Goal: Task Accomplishment & Management: Use online tool/utility

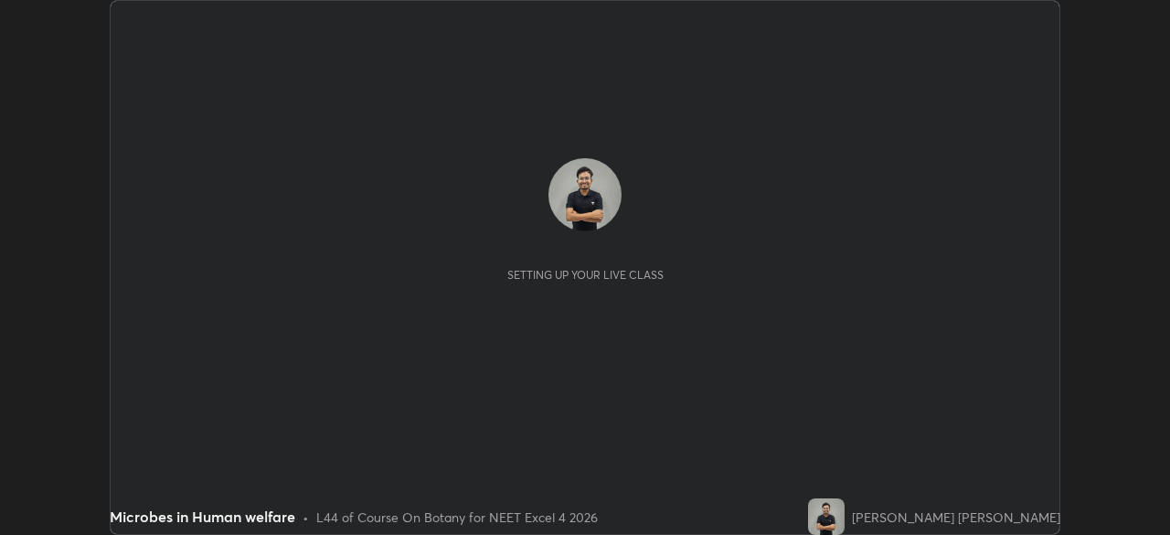
scroll to position [535, 1169]
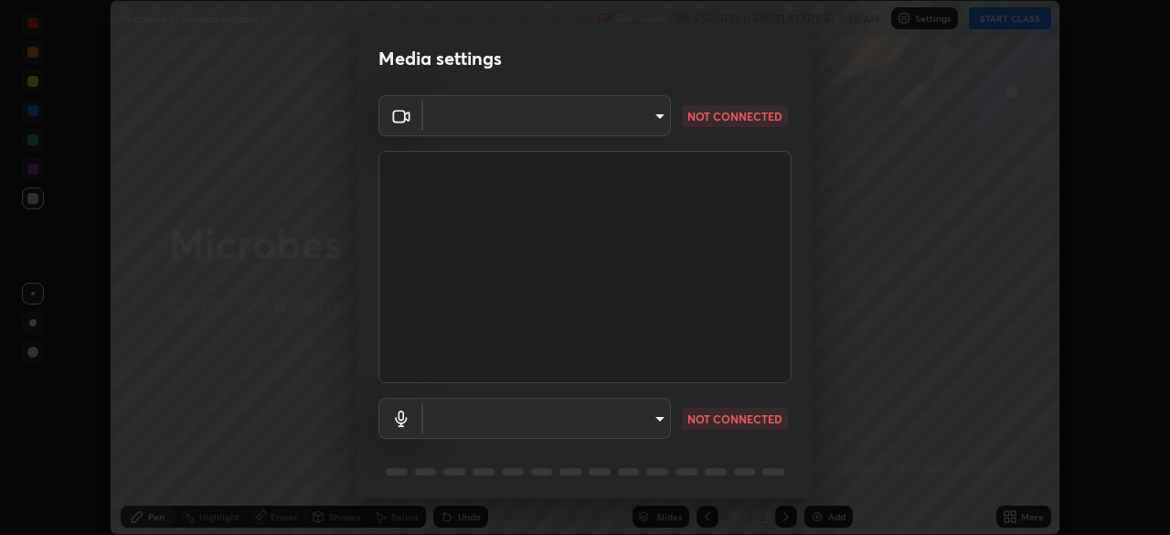
type input "f474beb2ac1073b1cf7bc17d5951005d2655f2c51d9fb2af0ce032b41bde225e"
type input "default"
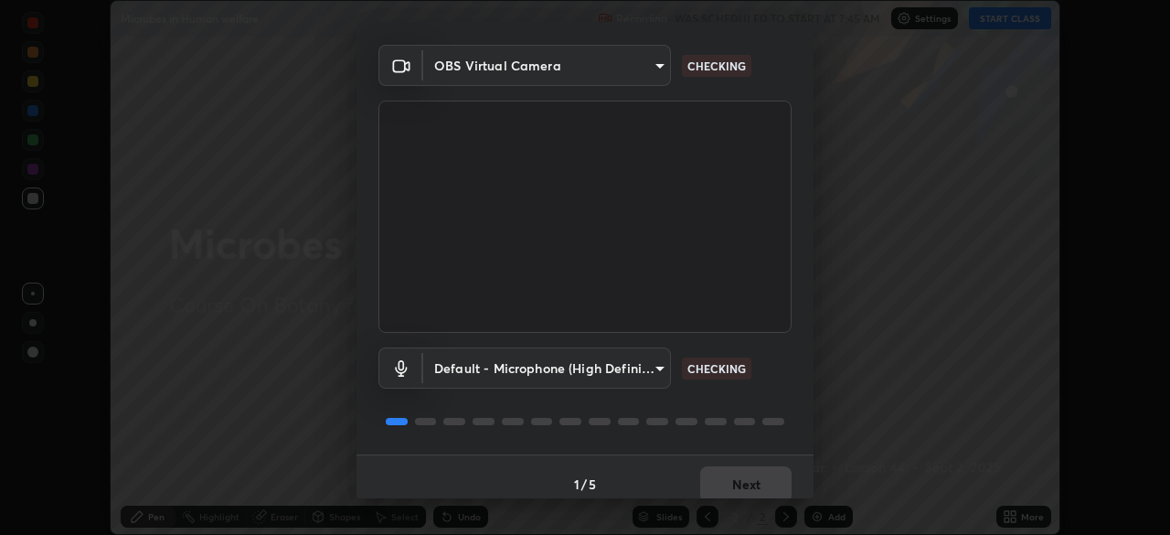
scroll to position [65, 0]
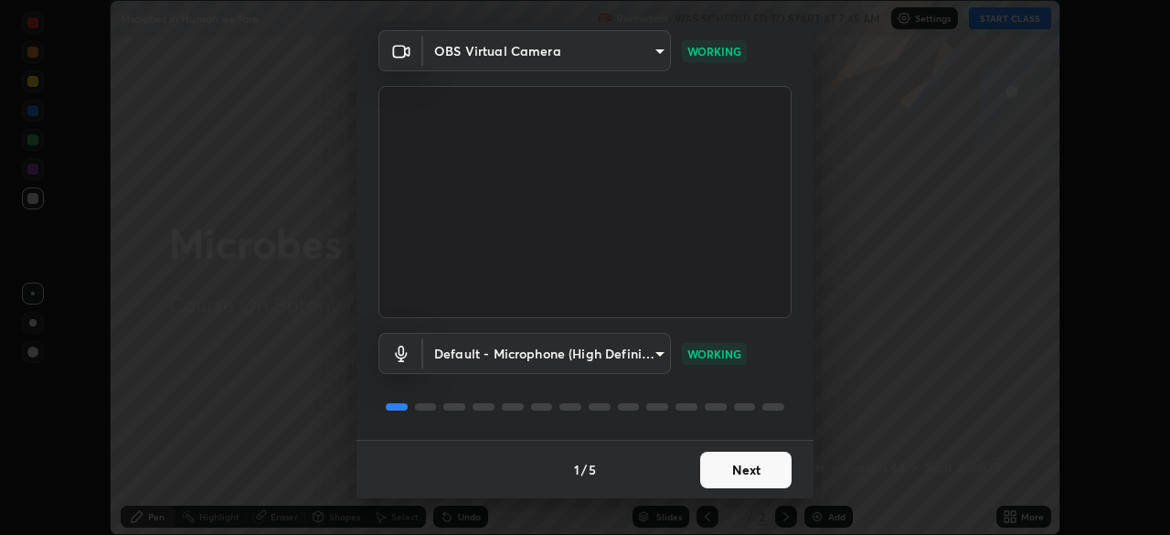
click at [759, 471] on button "Next" at bounding box center [745, 470] width 91 height 37
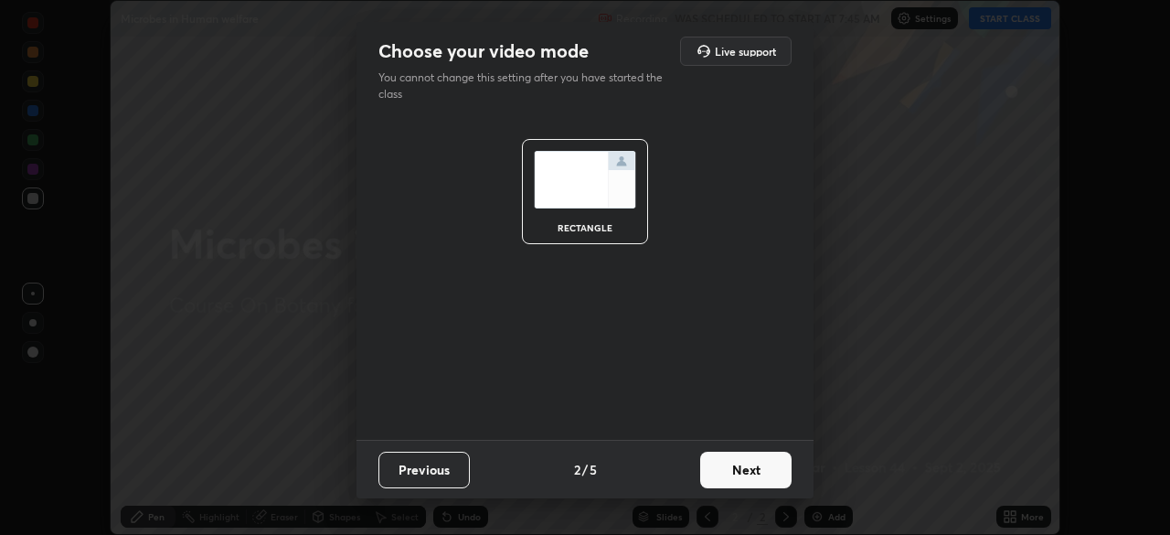
click at [744, 465] on button "Next" at bounding box center [745, 470] width 91 height 37
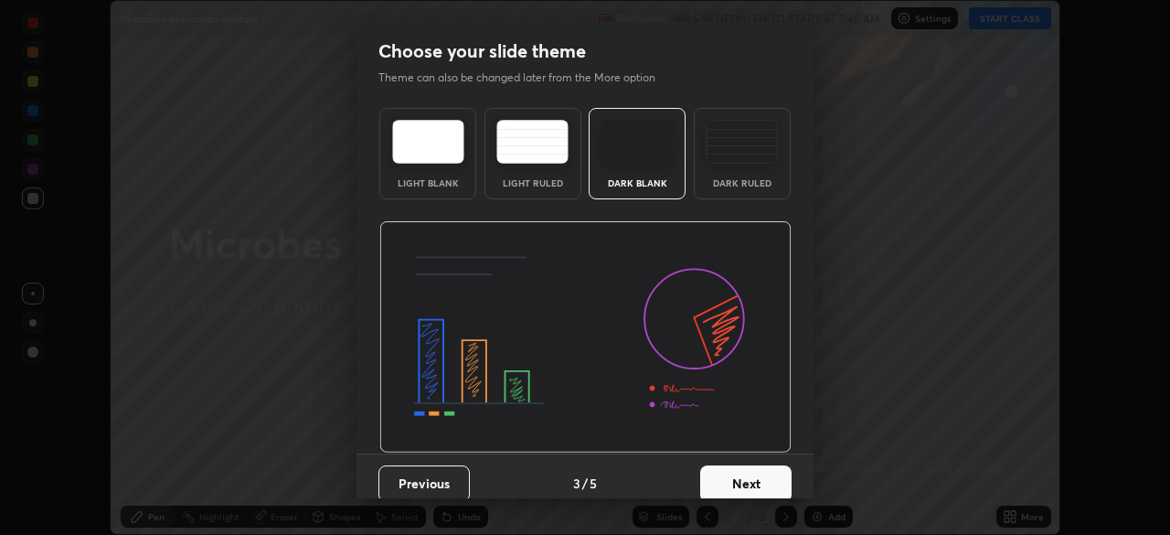
click at [746, 185] on div "Dark Ruled" at bounding box center [742, 182] width 73 height 9
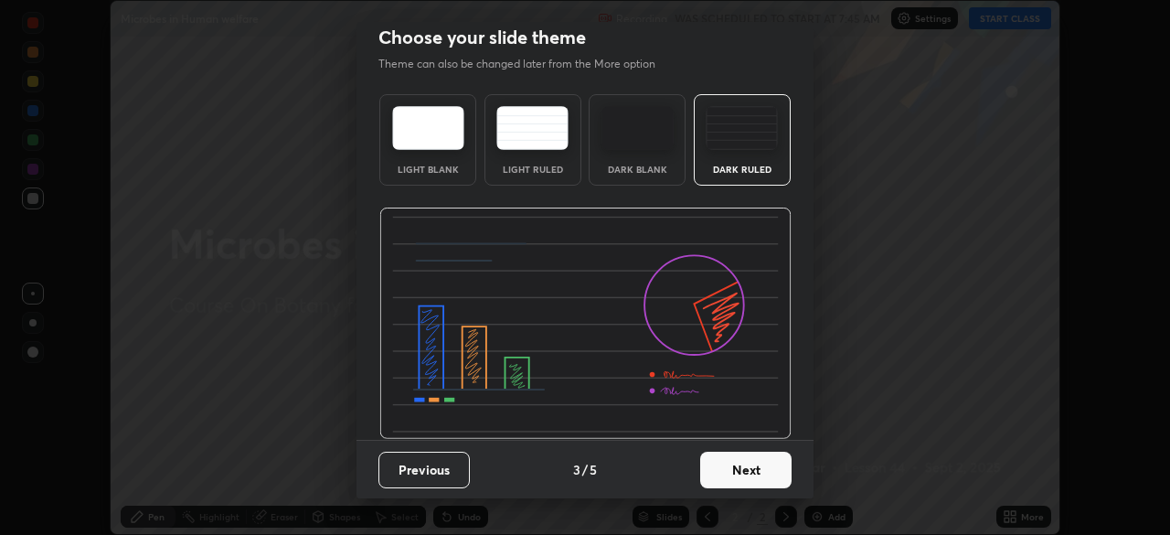
click at [742, 468] on button "Next" at bounding box center [745, 470] width 91 height 37
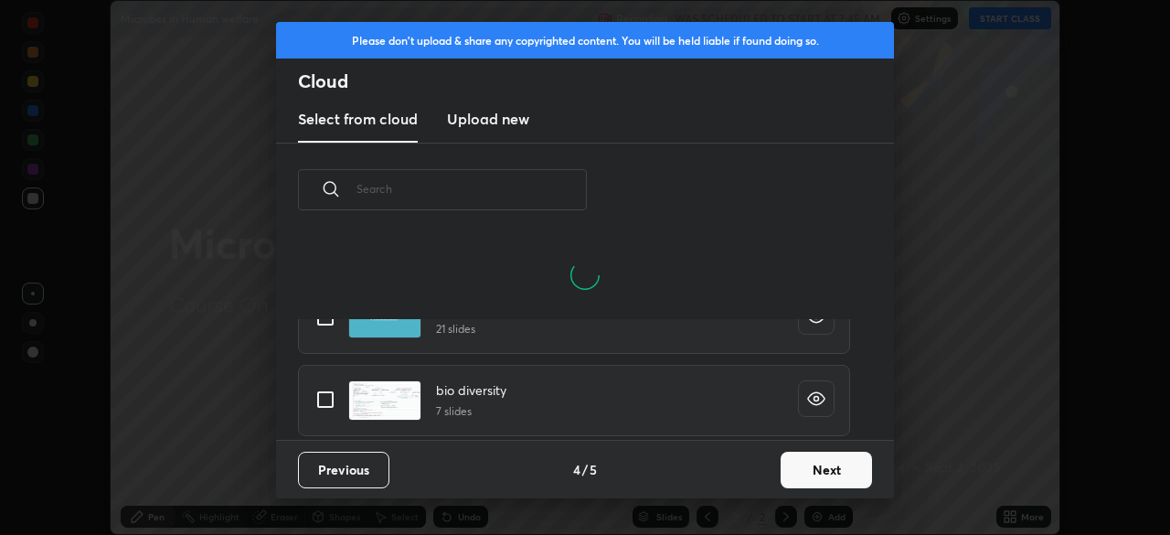
scroll to position [1056, 0]
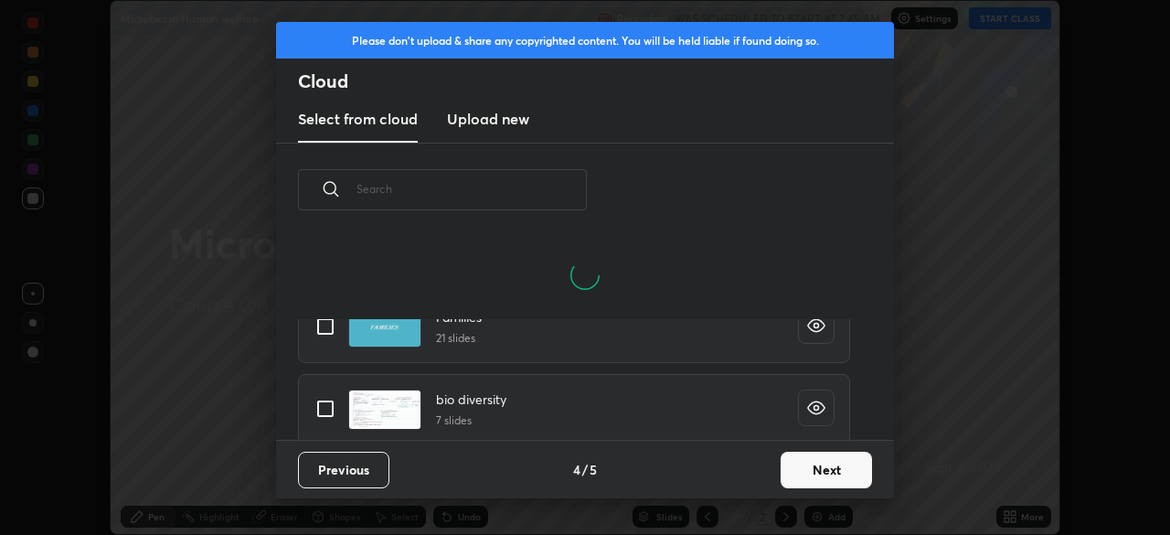
click at [707, 417] on div "bio diversity 7 slides" at bounding box center [574, 409] width 552 height 71
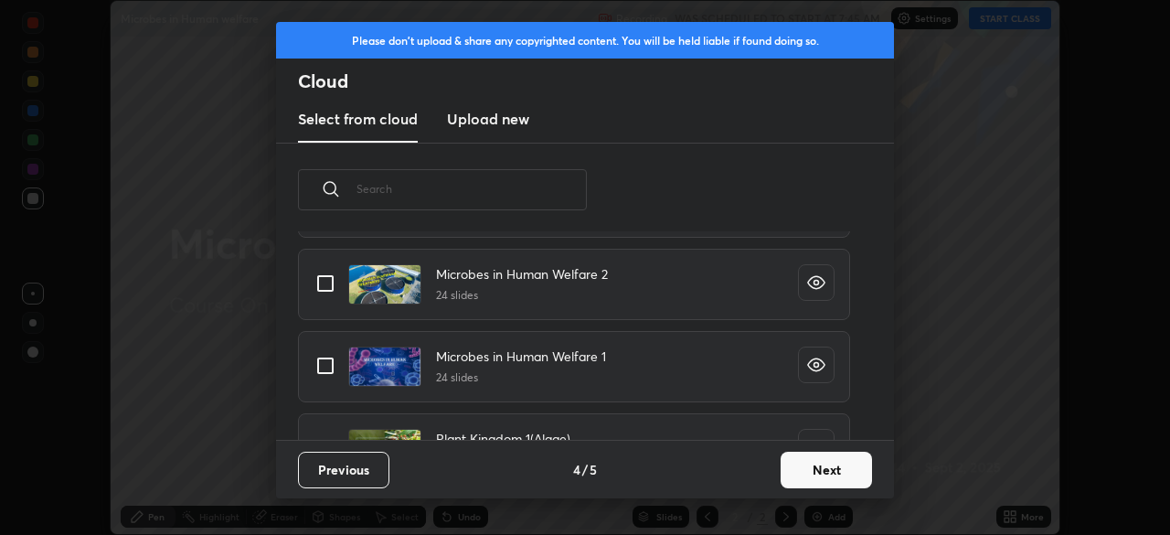
scroll to position [1695, 0]
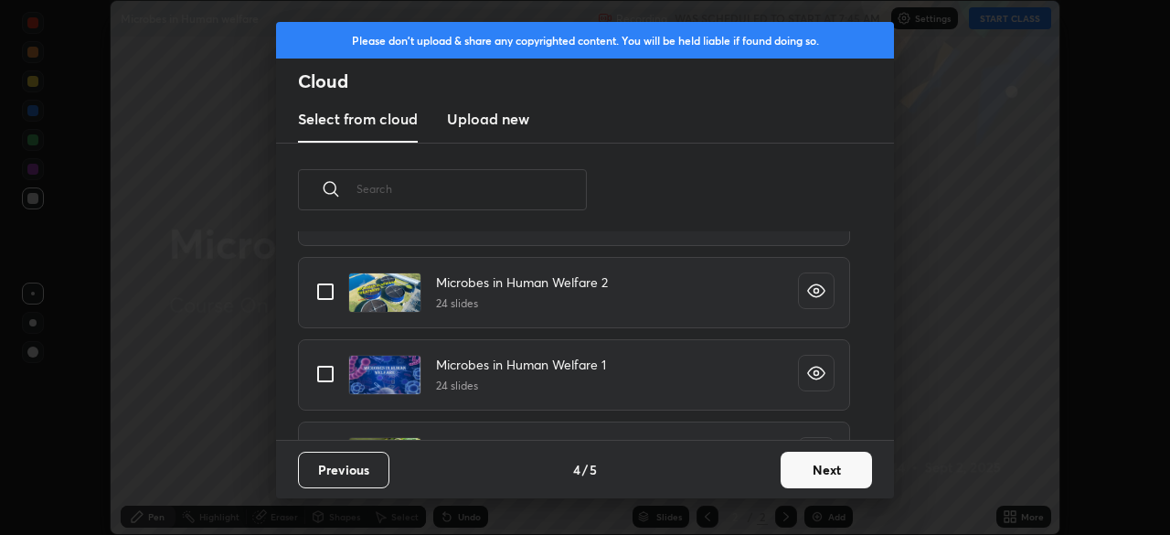
click at [324, 375] on input "grid" at bounding box center [325, 374] width 38 height 38
checkbox input "true"
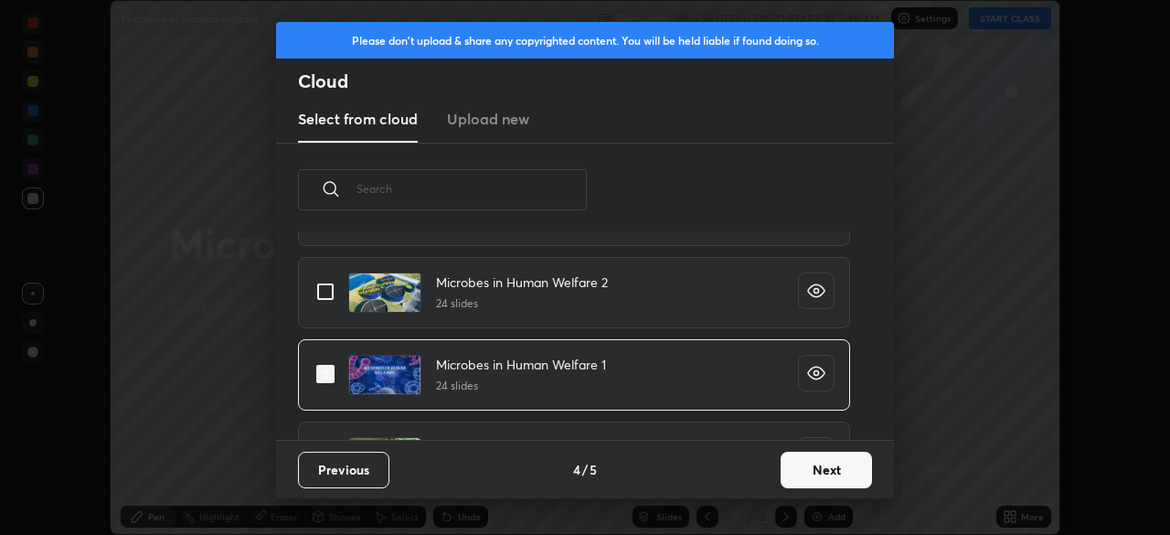
click at [843, 463] on button "Next" at bounding box center [826, 470] width 91 height 37
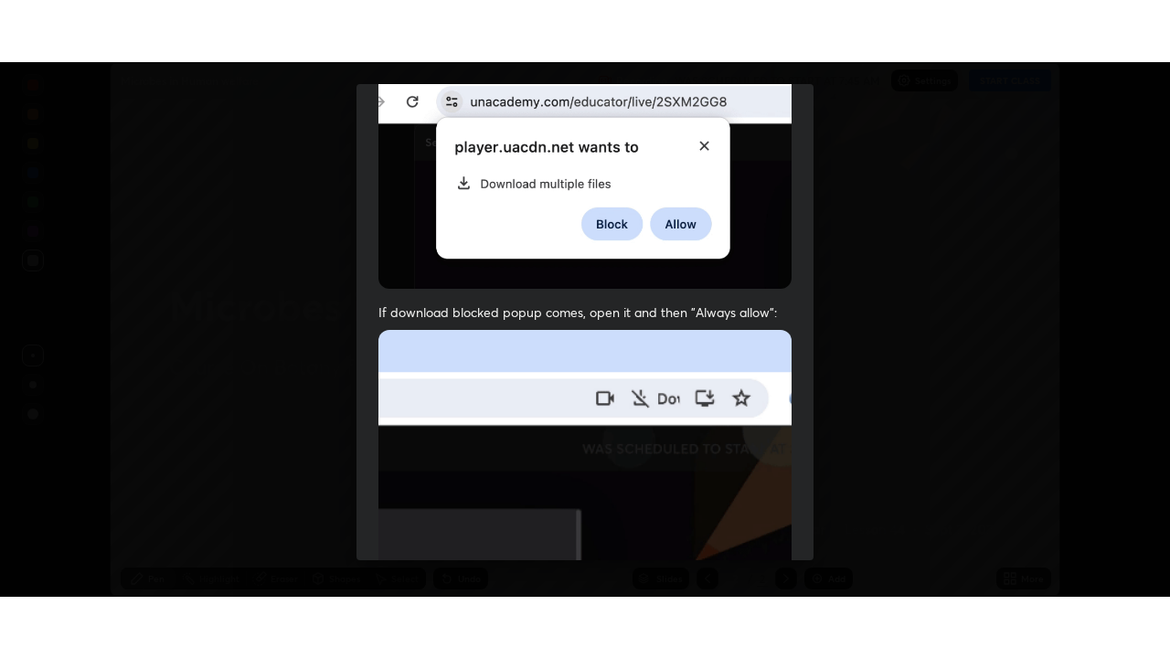
scroll to position [438, 0]
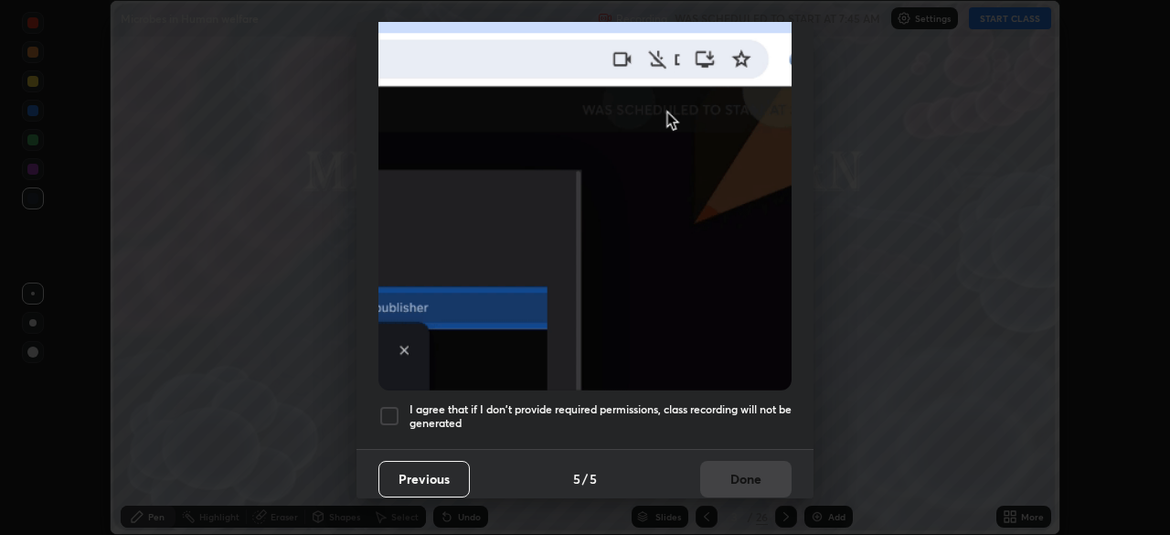
click at [388, 411] on div at bounding box center [390, 416] width 22 height 22
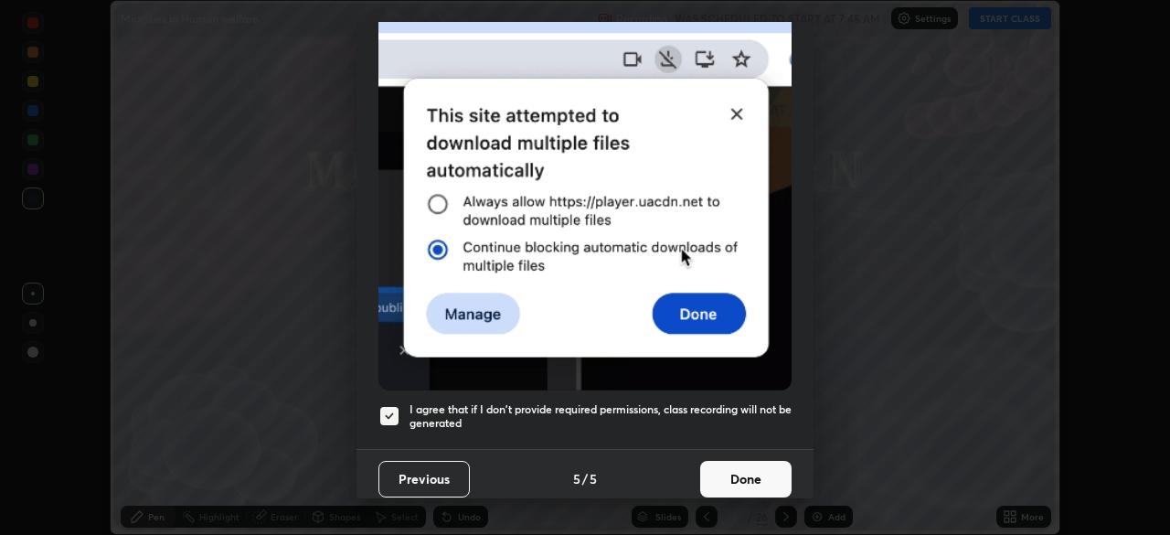
click at [746, 469] on button "Done" at bounding box center [745, 479] width 91 height 37
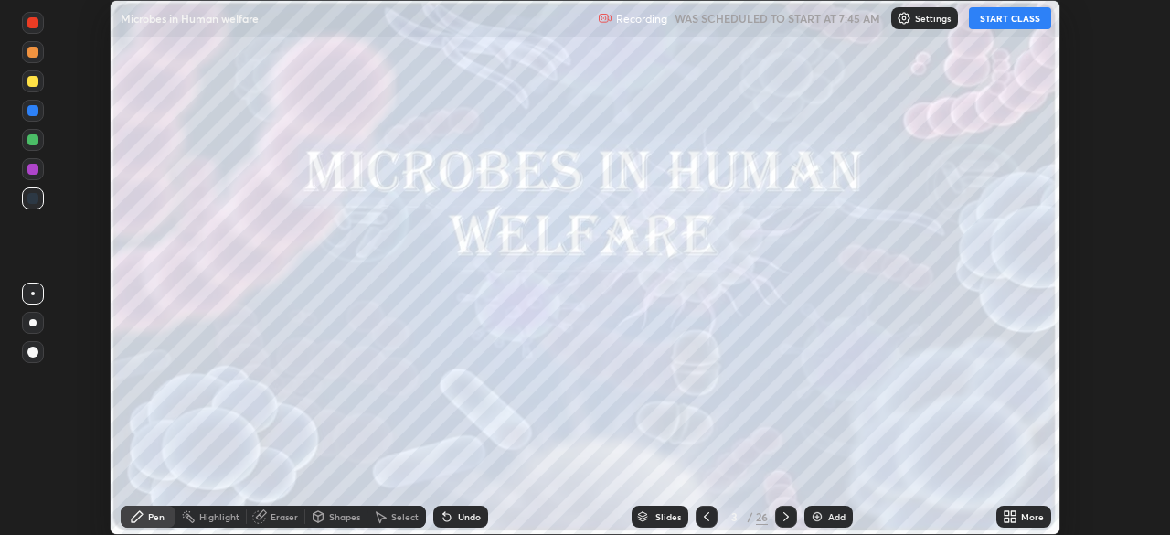
click at [1027, 25] on button "START CLASS" at bounding box center [1010, 18] width 82 height 22
click at [1007, 513] on icon at bounding box center [1007, 513] width 5 height 5
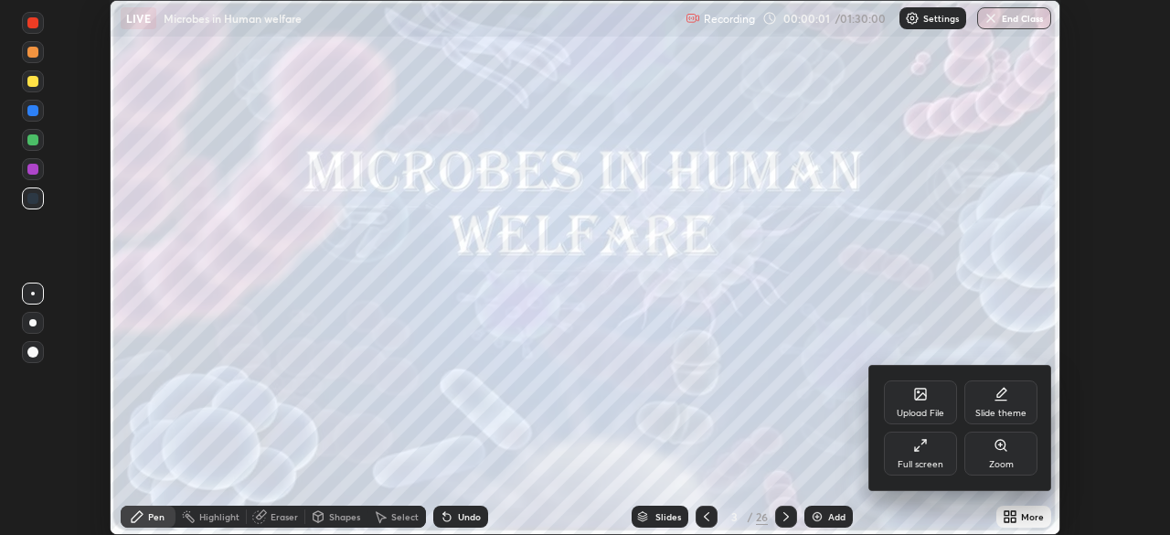
click at [926, 456] on div "Full screen" at bounding box center [920, 454] width 73 height 44
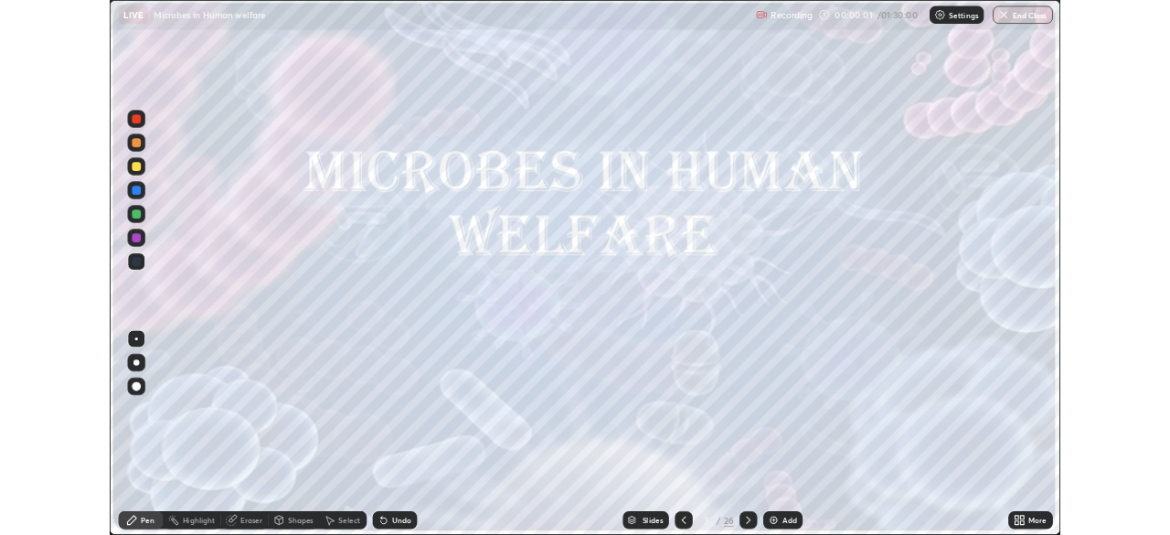
scroll to position [658, 1170]
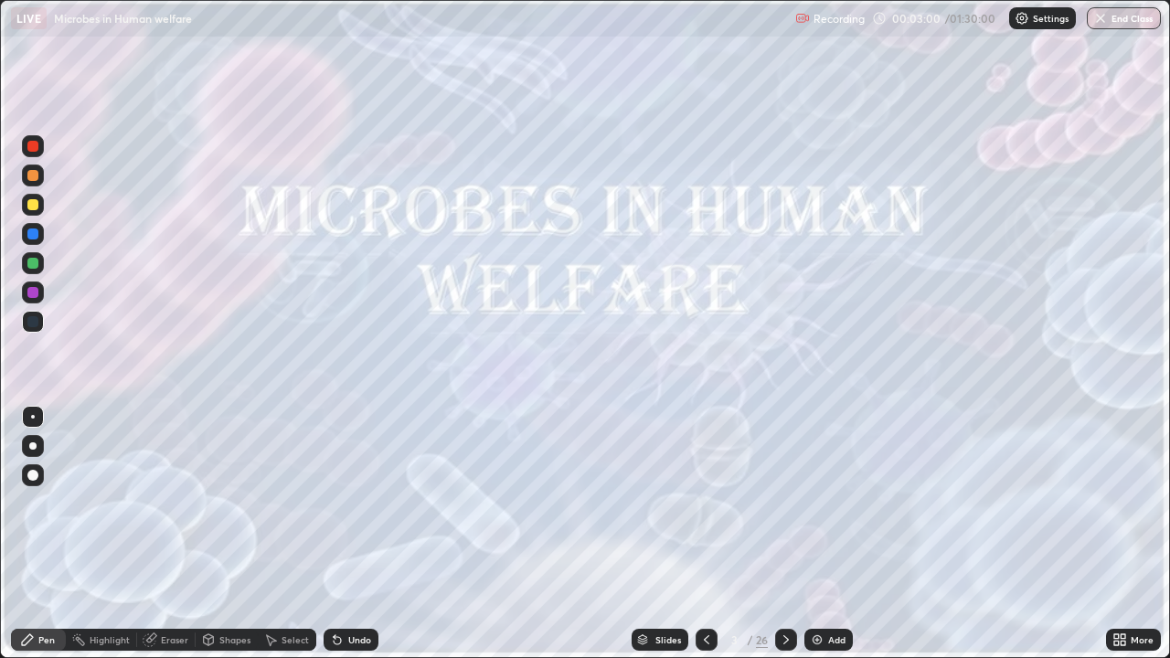
click at [785, 534] on icon at bounding box center [786, 640] width 15 height 15
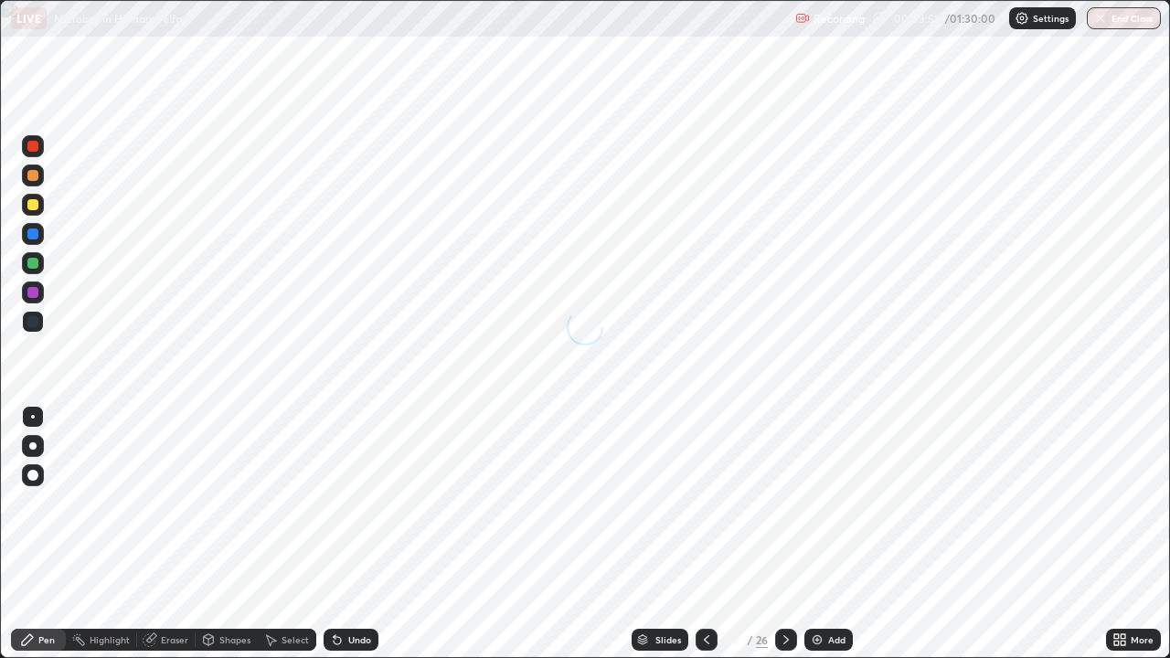
click at [1121, 534] on icon at bounding box center [1123, 643] width 5 height 5
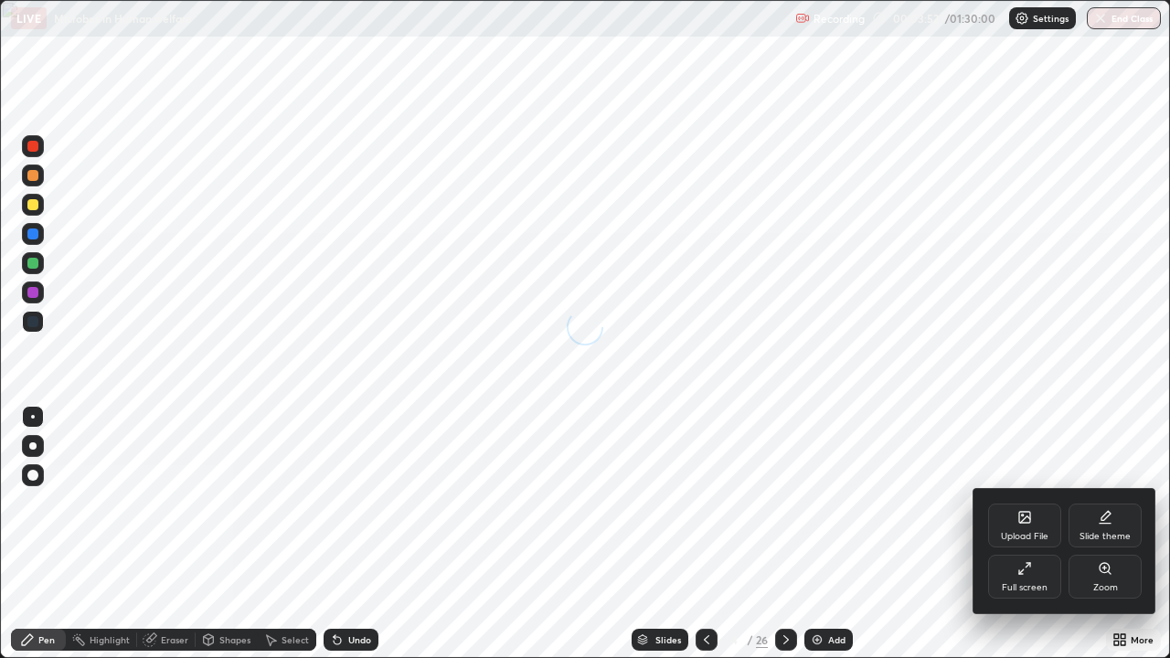
click at [1034, 534] on div "Full screen" at bounding box center [1025, 587] width 46 height 9
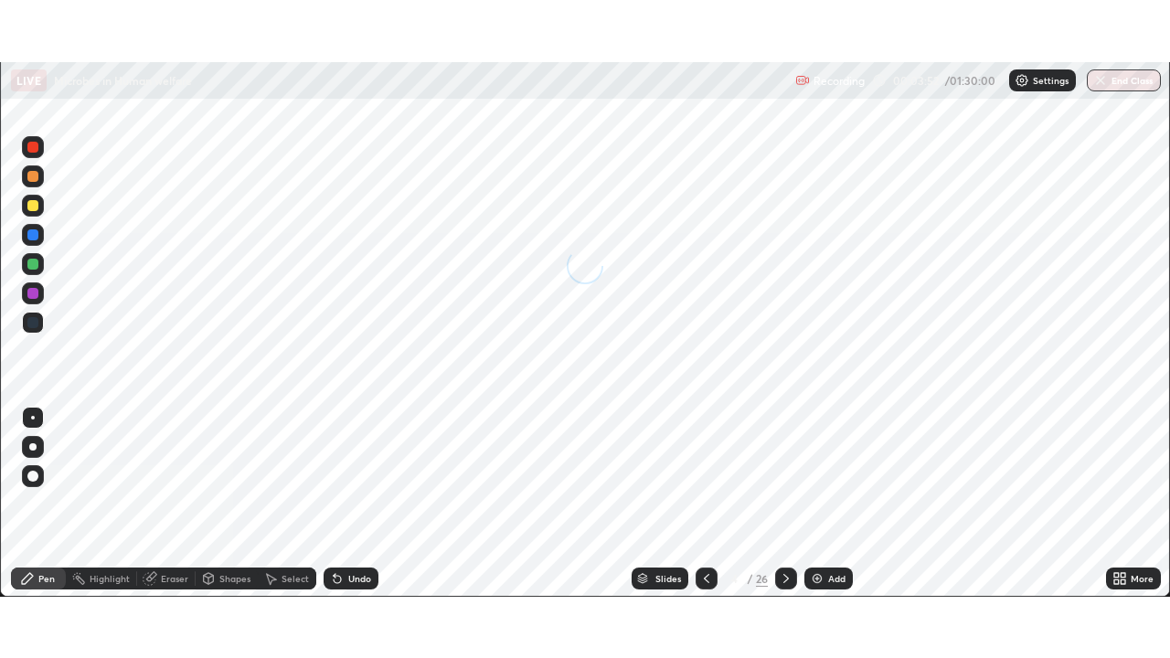
scroll to position [90903, 90268]
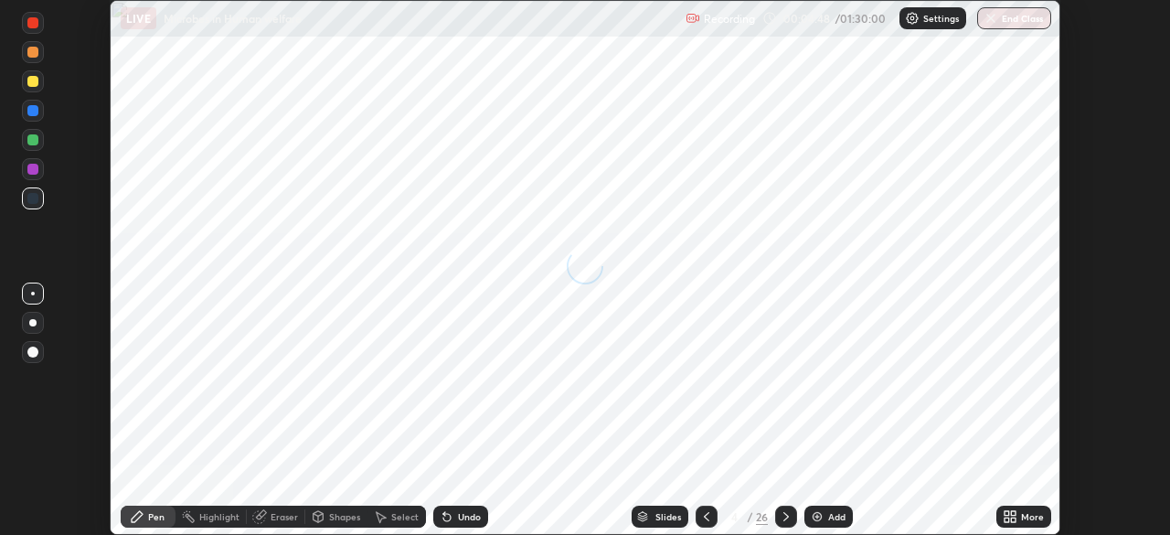
click at [706, 517] on icon at bounding box center [707, 516] width 15 height 15
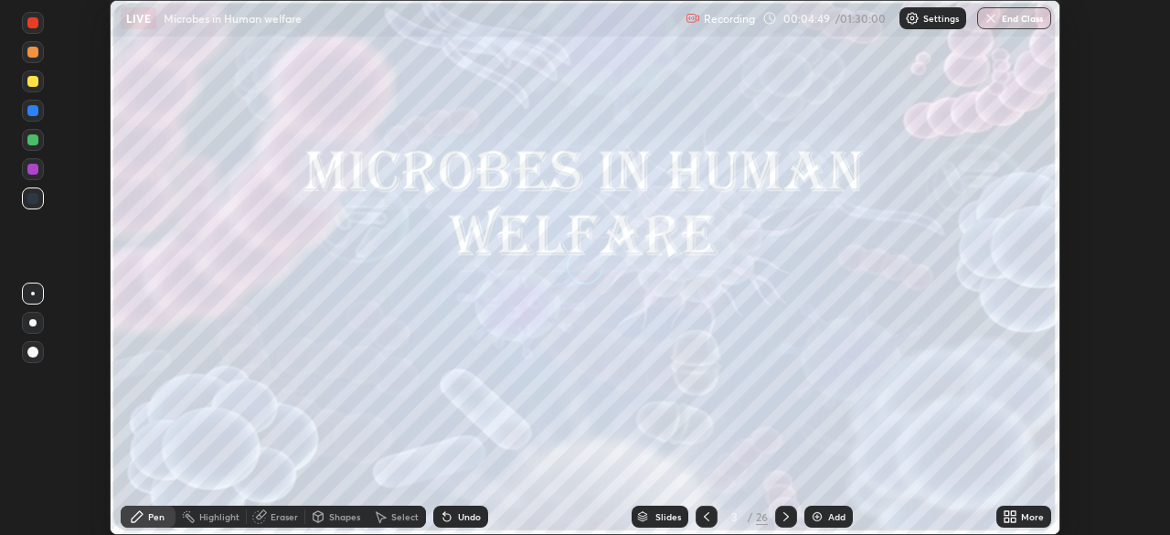
click at [708, 521] on icon at bounding box center [707, 516] width 15 height 15
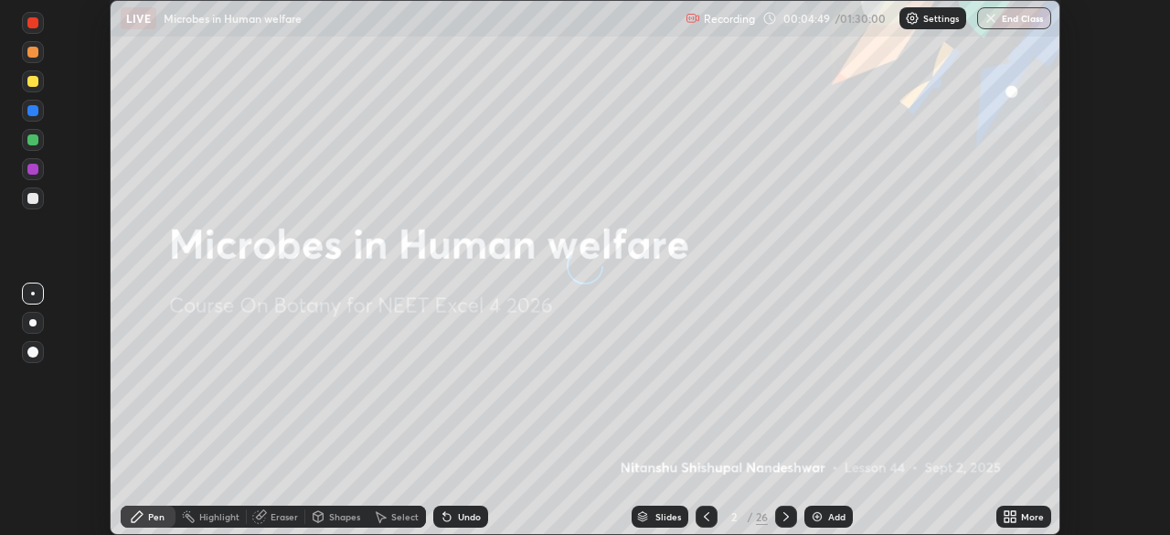
click at [708, 521] on icon at bounding box center [707, 516] width 15 height 15
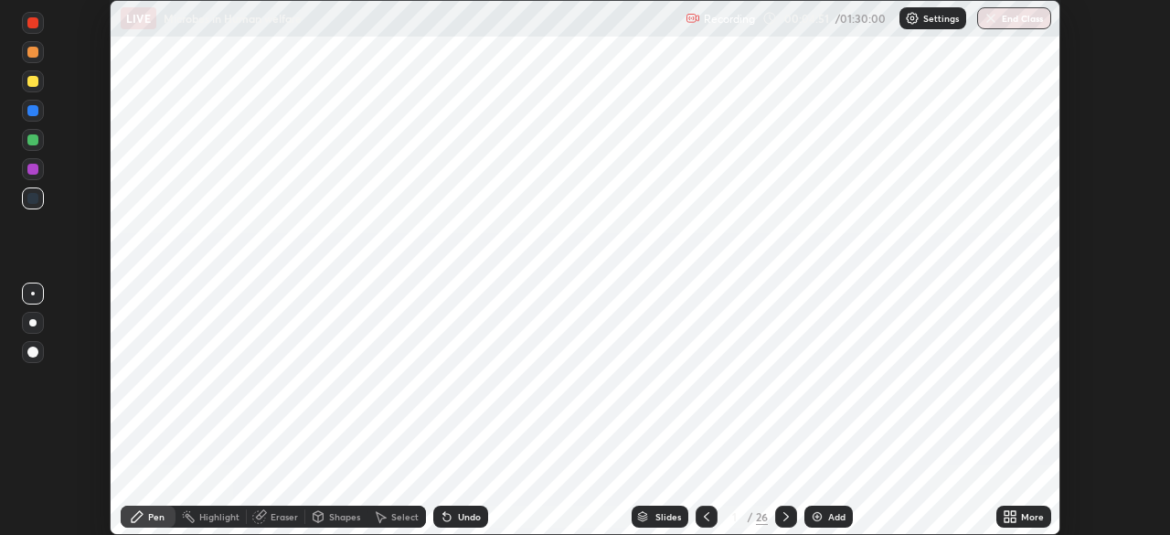
click at [707, 518] on icon at bounding box center [707, 516] width 15 height 15
click at [785, 517] on icon at bounding box center [786, 516] width 15 height 15
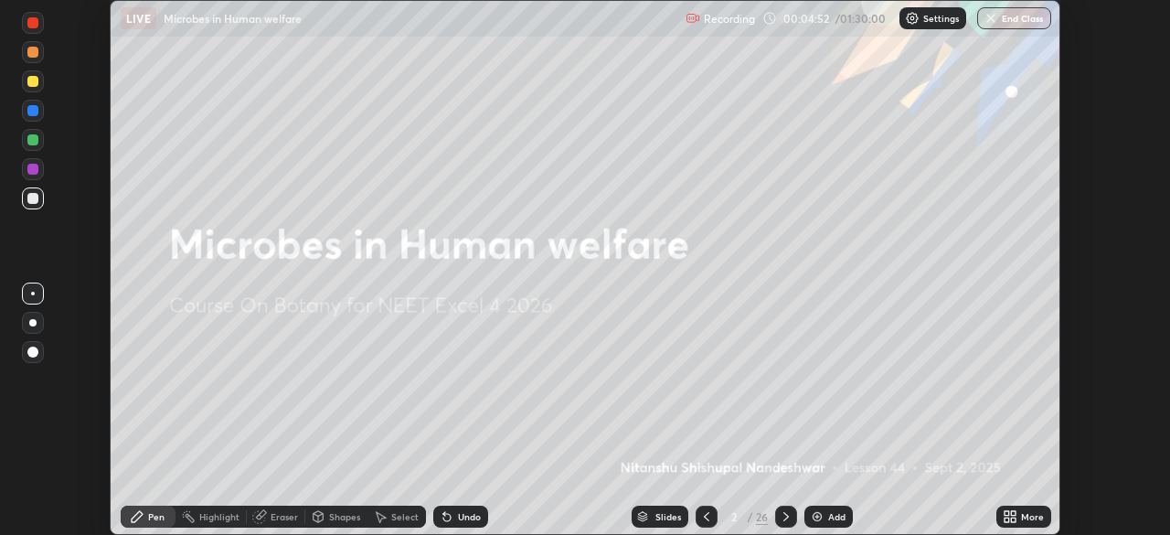
click at [779, 519] on icon at bounding box center [786, 516] width 15 height 15
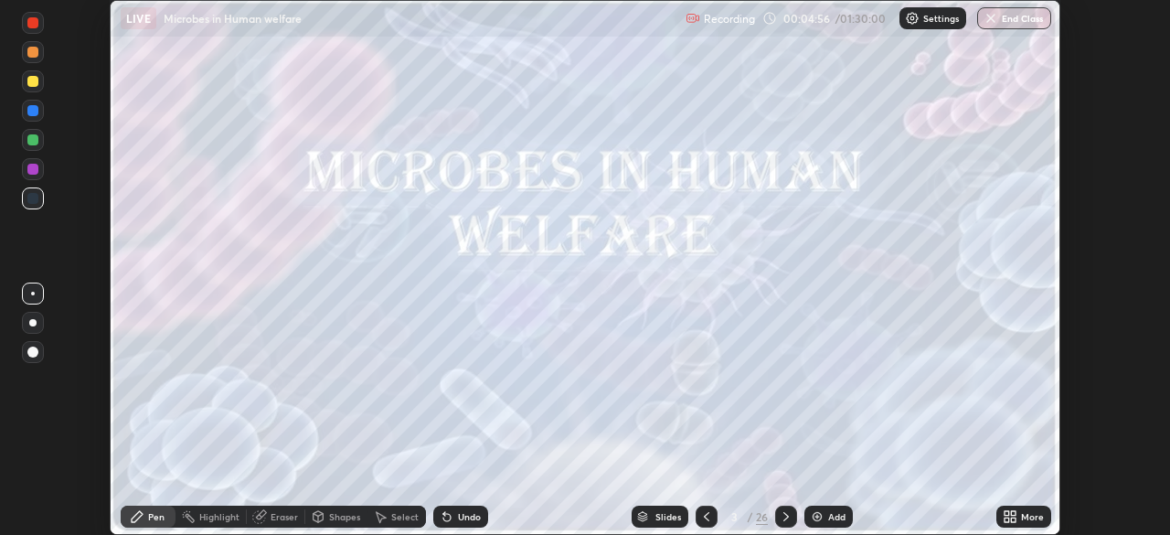
click at [785, 517] on icon at bounding box center [786, 516] width 15 height 15
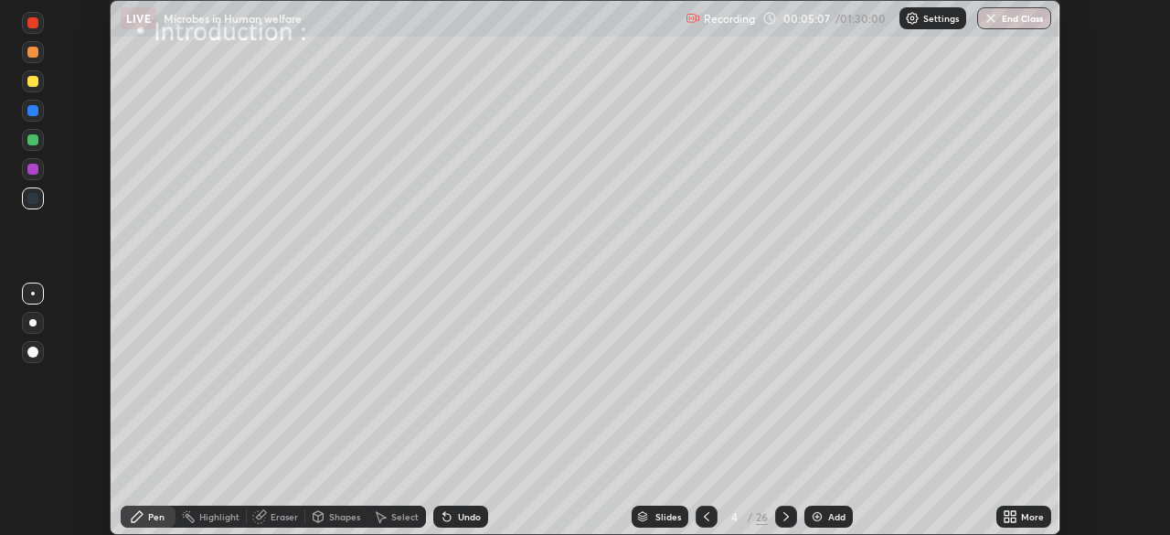
click at [1009, 516] on icon at bounding box center [1010, 516] width 15 height 15
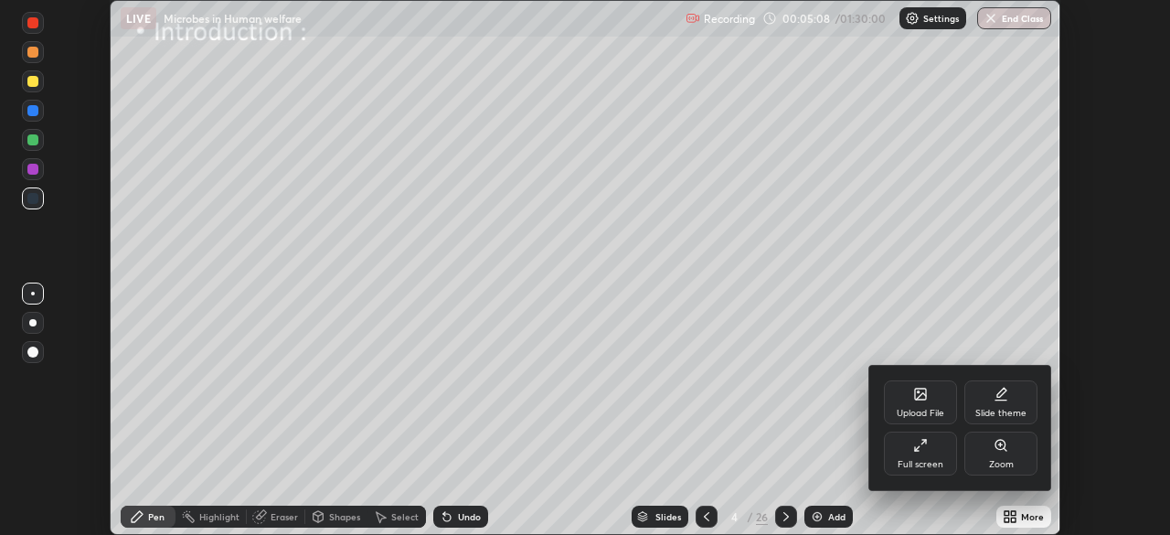
click at [924, 457] on div "Full screen" at bounding box center [920, 454] width 73 height 44
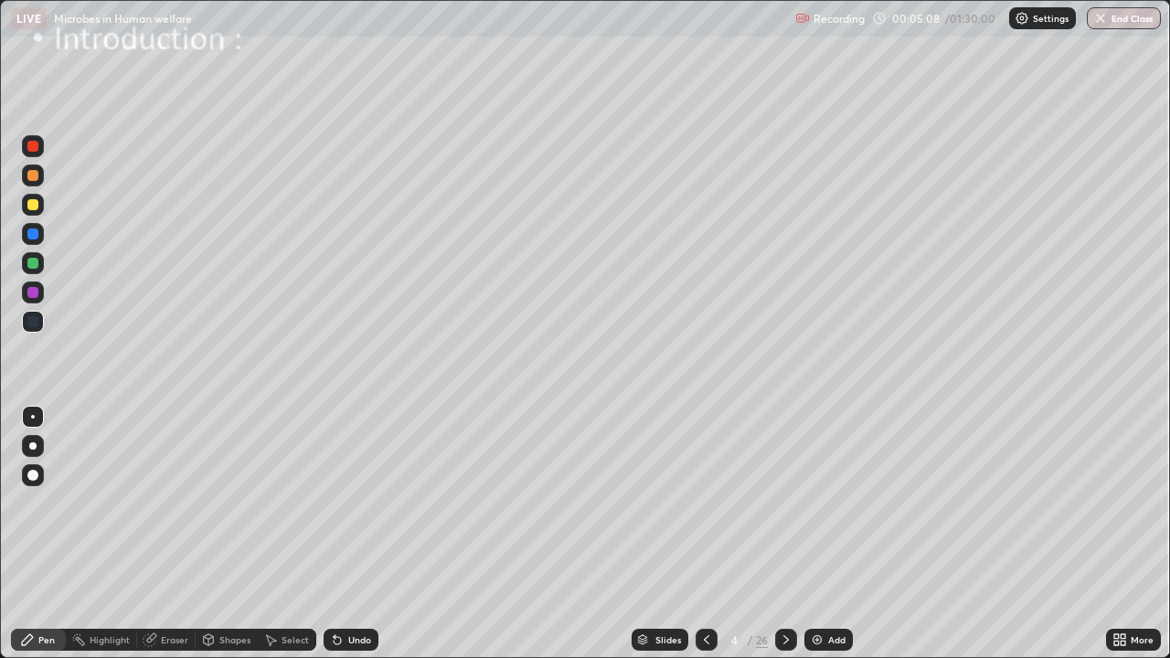
scroll to position [658, 1170]
click at [335, 534] on icon at bounding box center [337, 640] width 7 height 7
click at [36, 177] on div at bounding box center [32, 175] width 11 height 11
click at [358, 534] on div "Undo" at bounding box center [359, 639] width 23 height 9
click at [361, 534] on div "Undo" at bounding box center [359, 639] width 23 height 9
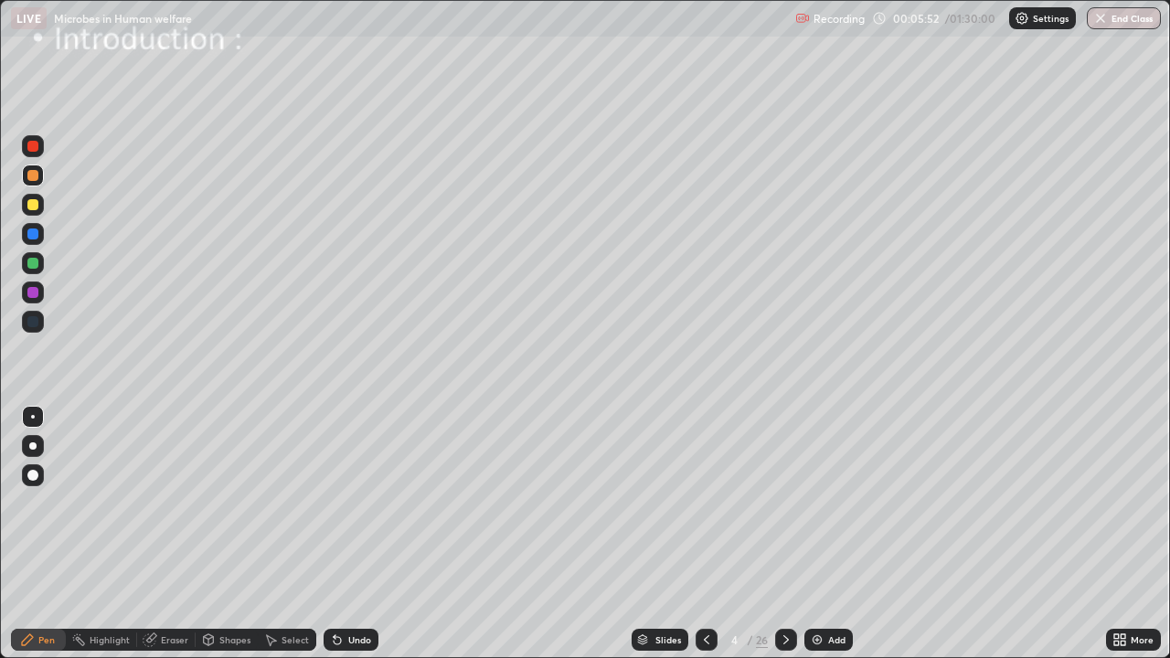
click at [361, 534] on div "Undo" at bounding box center [359, 639] width 23 height 9
click at [358, 534] on div "Undo" at bounding box center [359, 639] width 23 height 9
click at [34, 206] on div at bounding box center [32, 204] width 11 height 11
click at [785, 534] on icon at bounding box center [786, 640] width 15 height 15
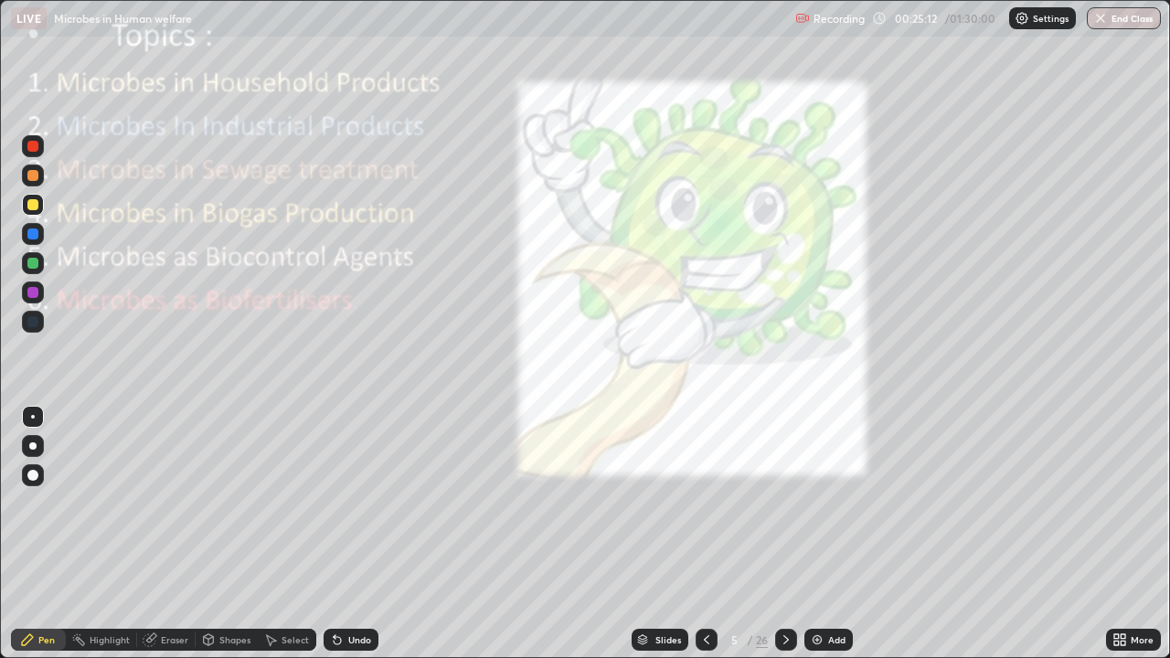
click at [785, 534] on icon at bounding box center [786, 640] width 15 height 15
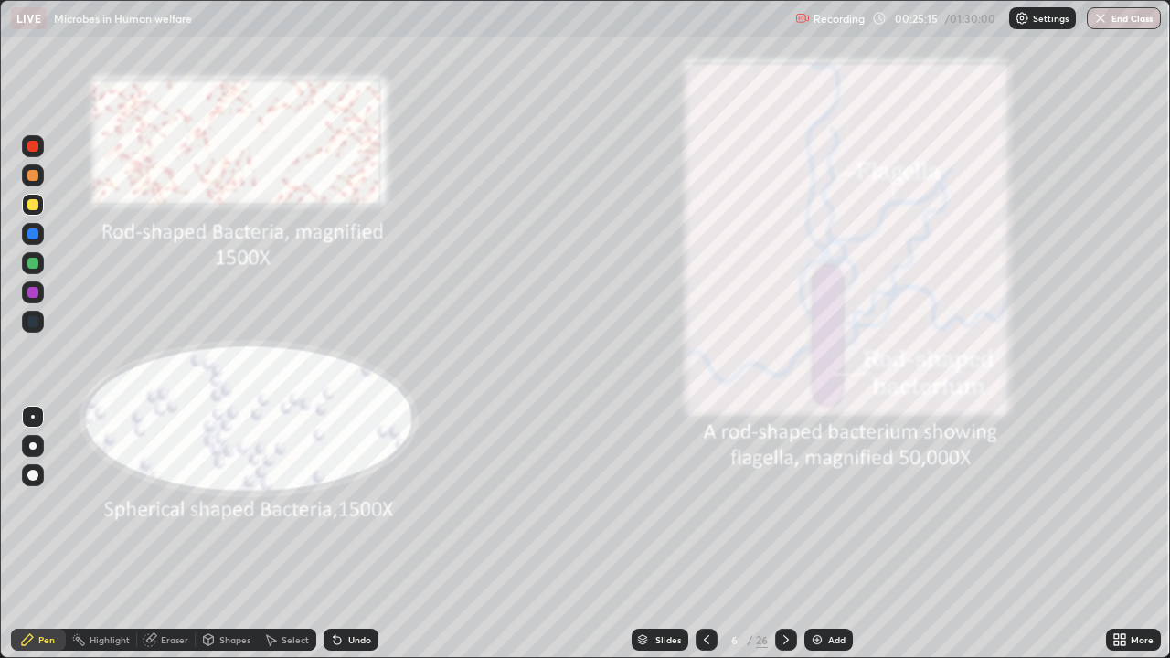
click at [708, 534] on icon at bounding box center [707, 640] width 15 height 15
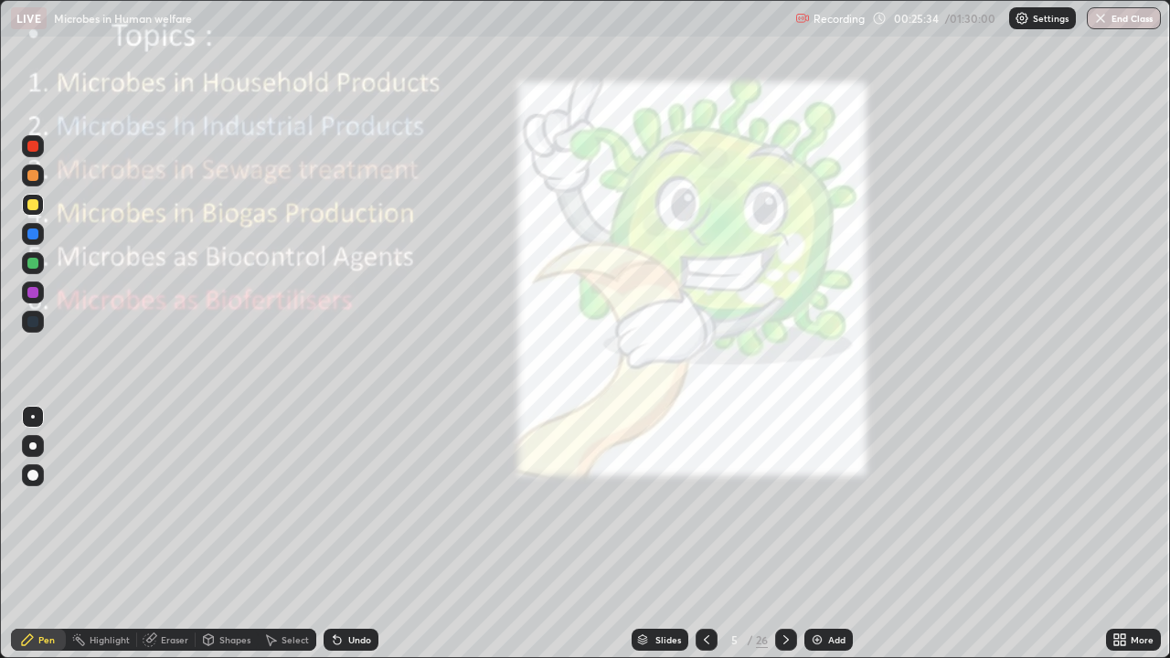
click at [782, 534] on icon at bounding box center [786, 640] width 15 height 15
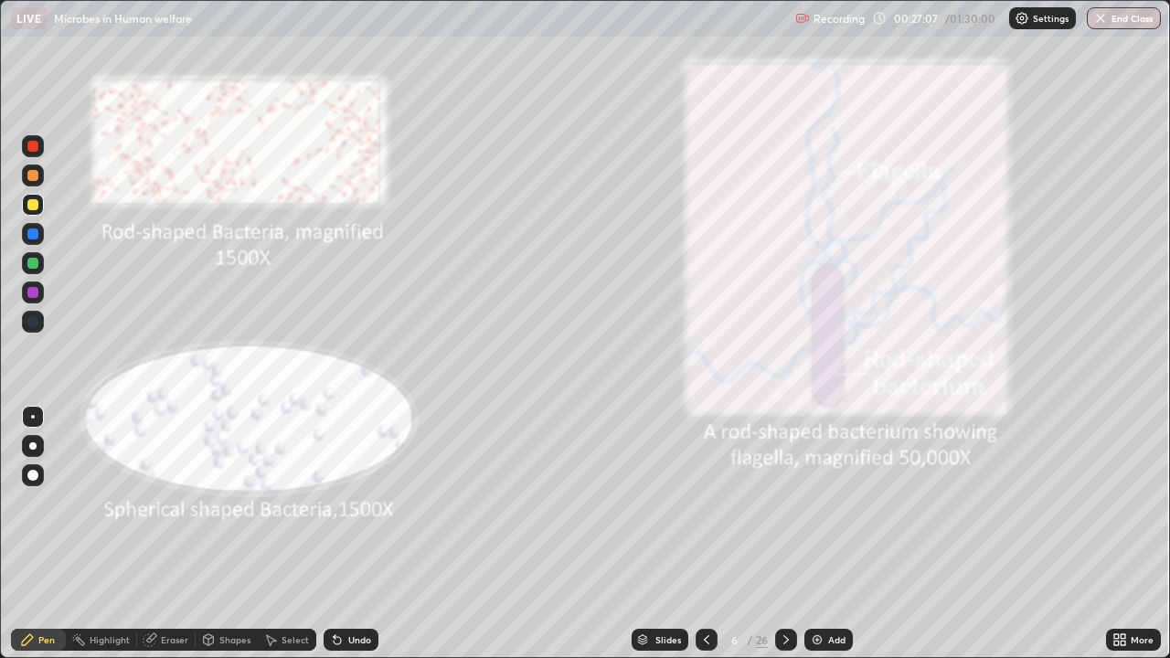
click at [779, 534] on div at bounding box center [786, 640] width 22 height 22
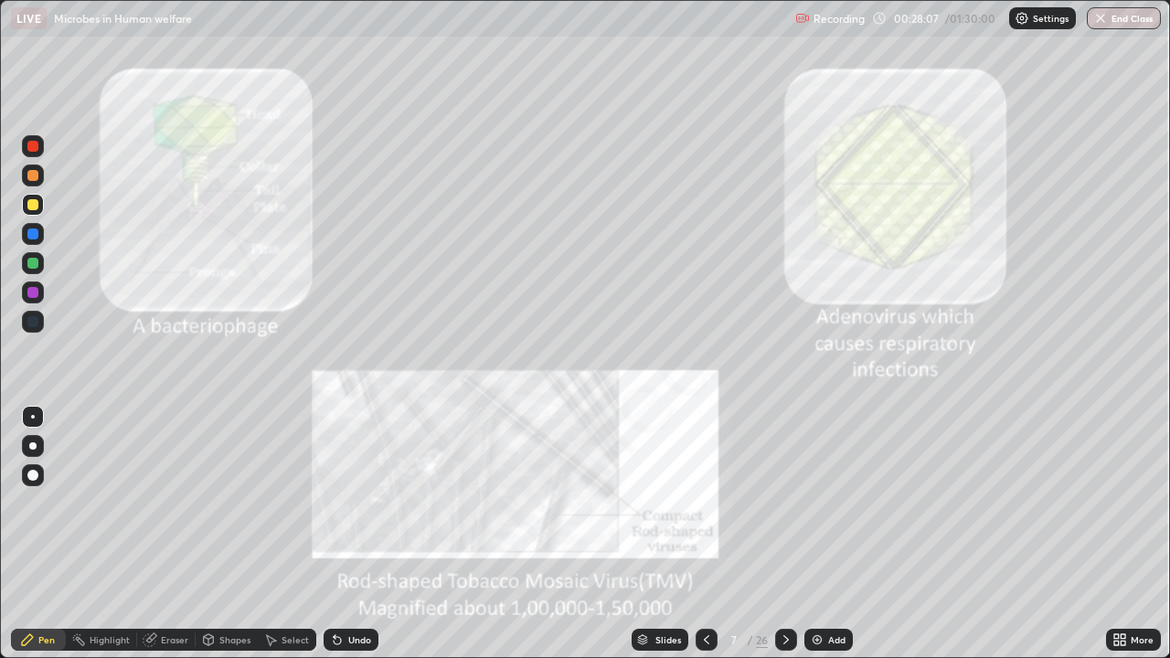
click at [706, 534] on icon at bounding box center [706, 639] width 5 height 9
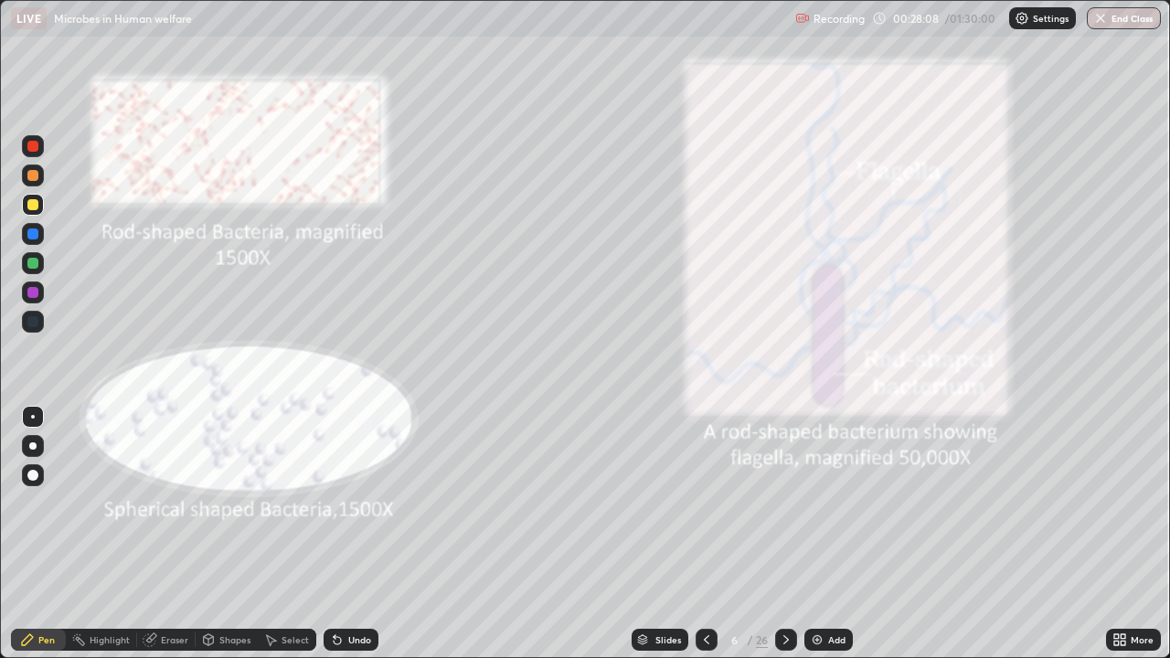
click at [707, 534] on icon at bounding box center [707, 640] width 15 height 15
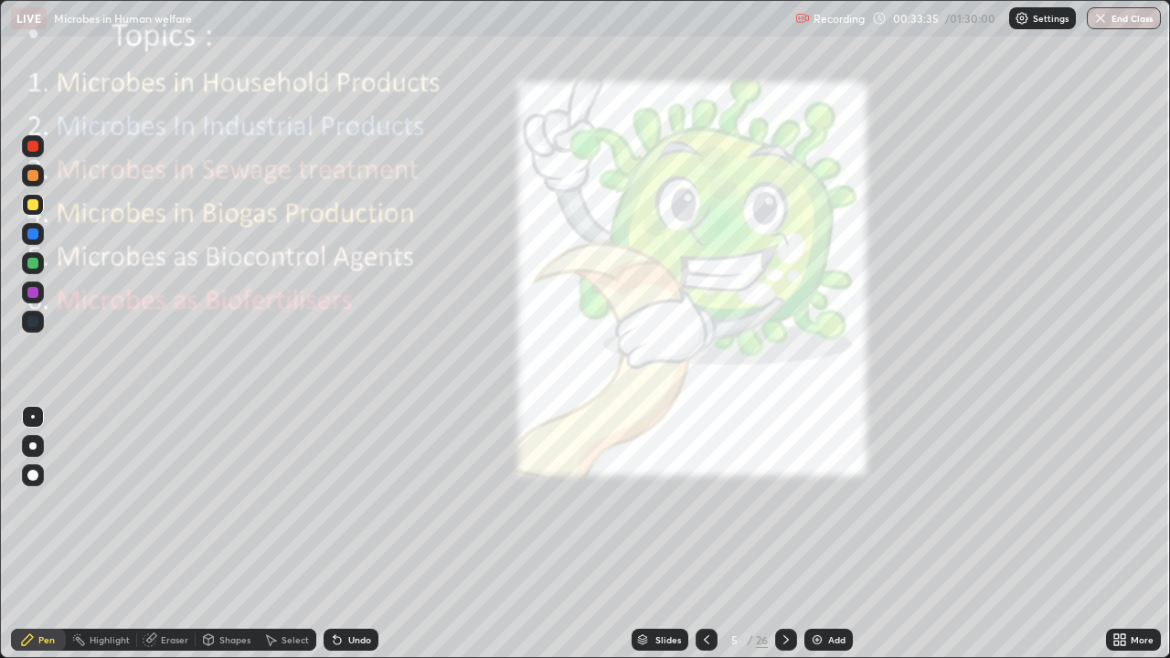
click at [785, 534] on icon at bounding box center [786, 640] width 15 height 15
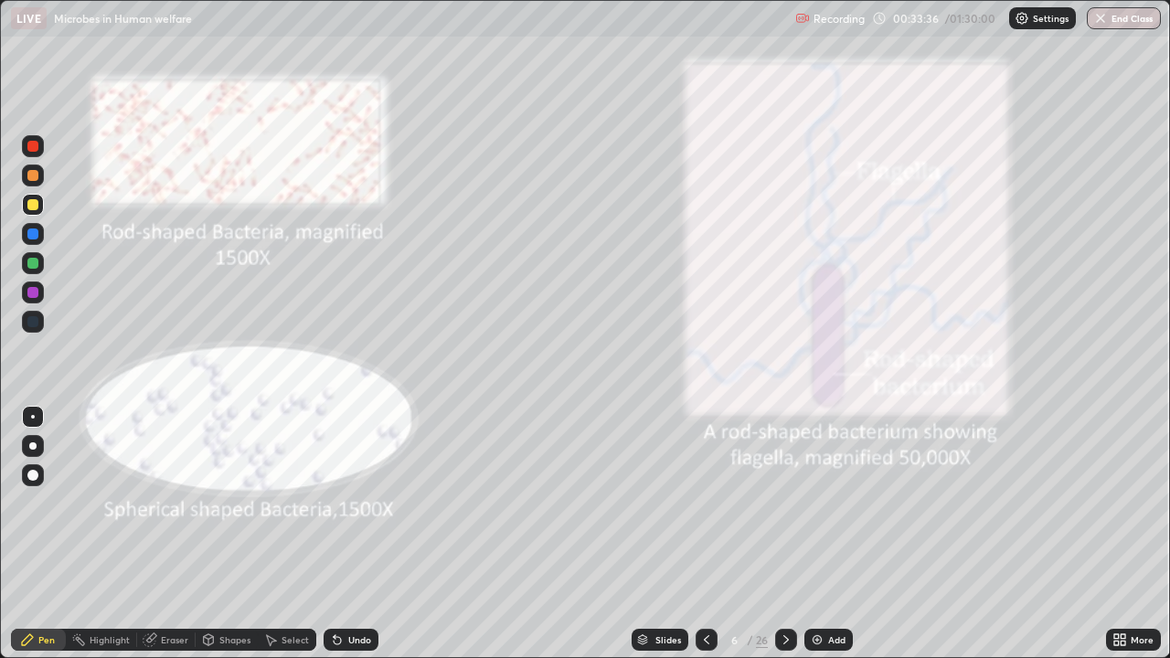
click at [785, 534] on icon at bounding box center [786, 639] width 5 height 9
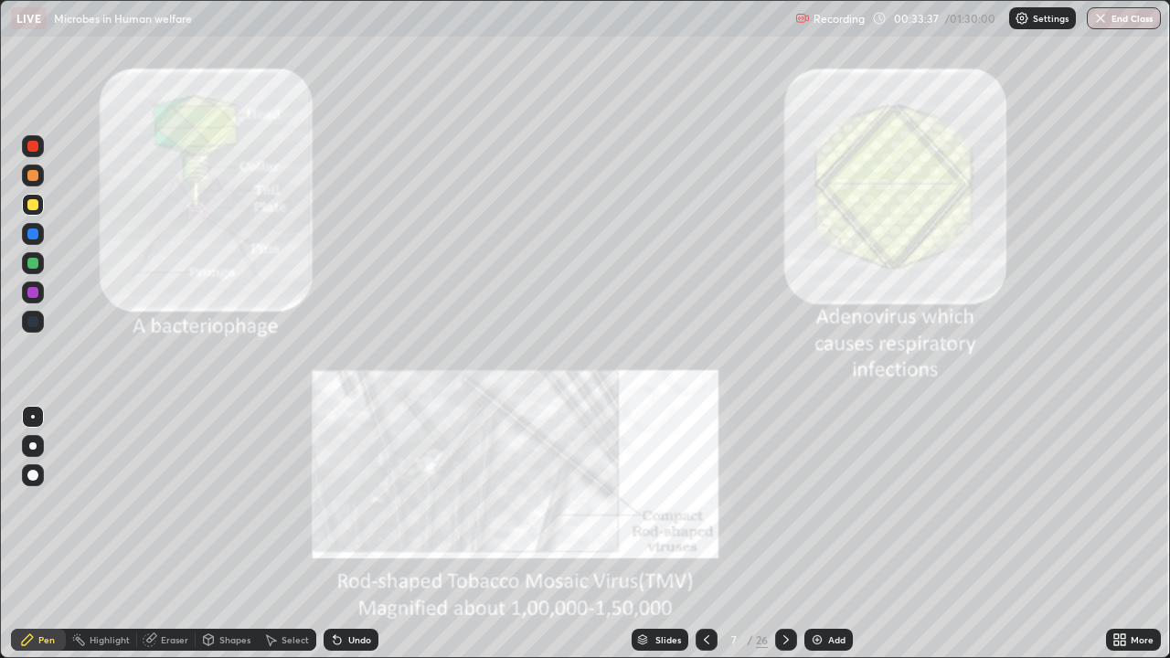
click at [786, 534] on icon at bounding box center [786, 639] width 5 height 9
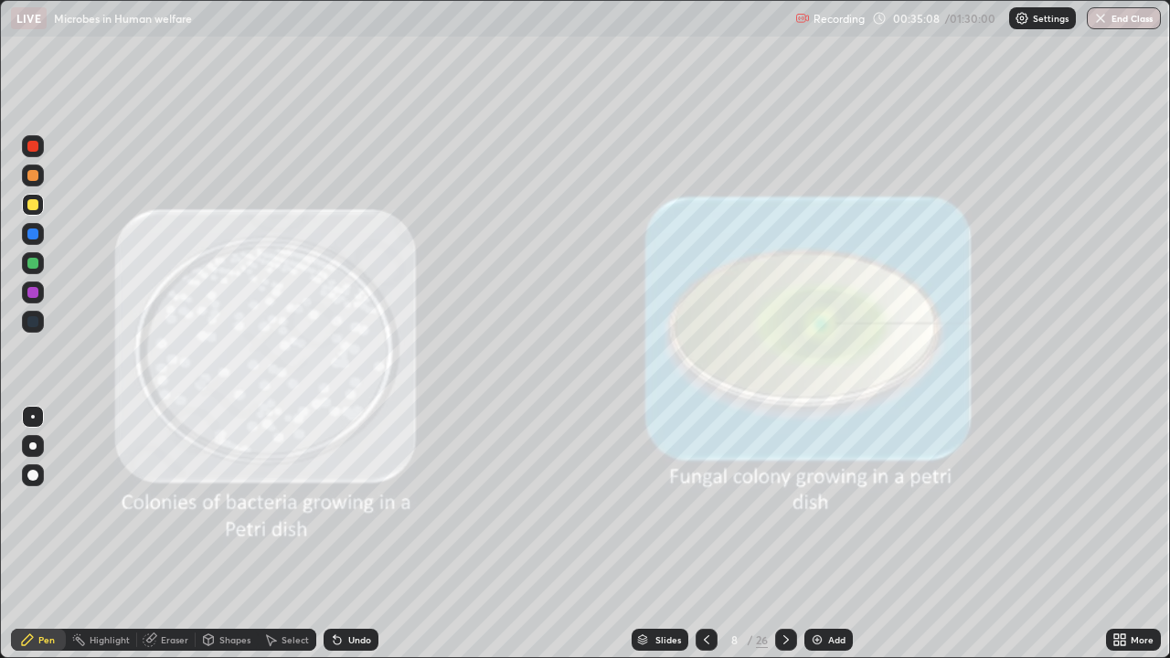
click at [779, 534] on icon at bounding box center [786, 640] width 15 height 15
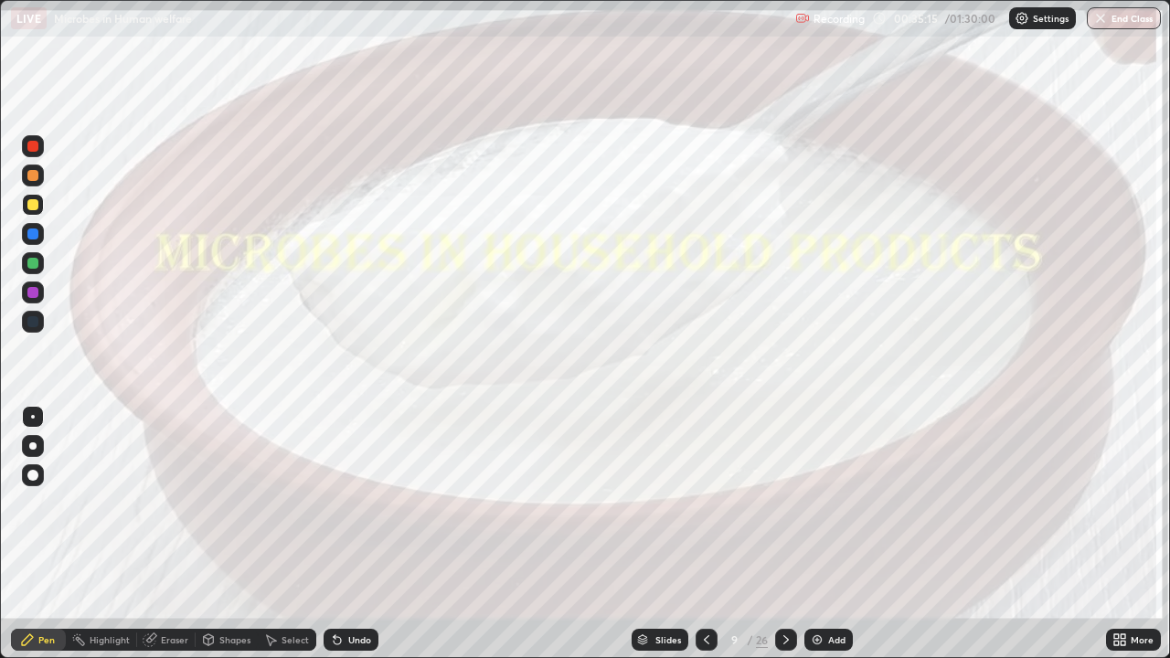
click at [785, 534] on icon at bounding box center [786, 640] width 15 height 15
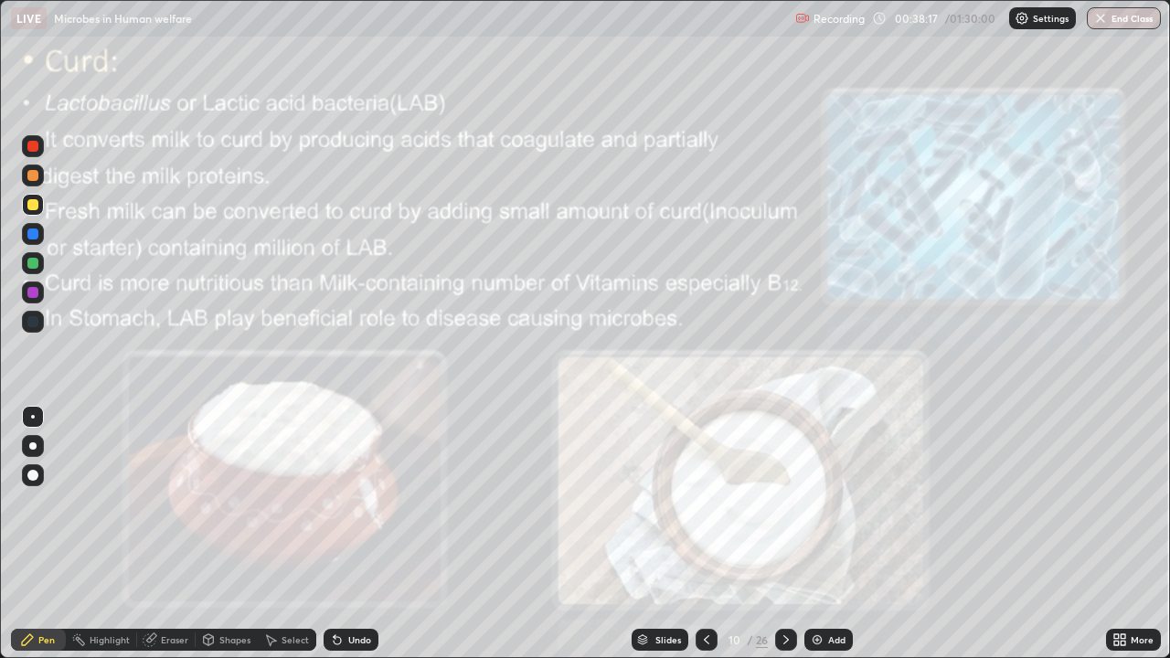
click at [32, 209] on div at bounding box center [32, 204] width 11 height 11
click at [786, 534] on icon at bounding box center [786, 640] width 15 height 15
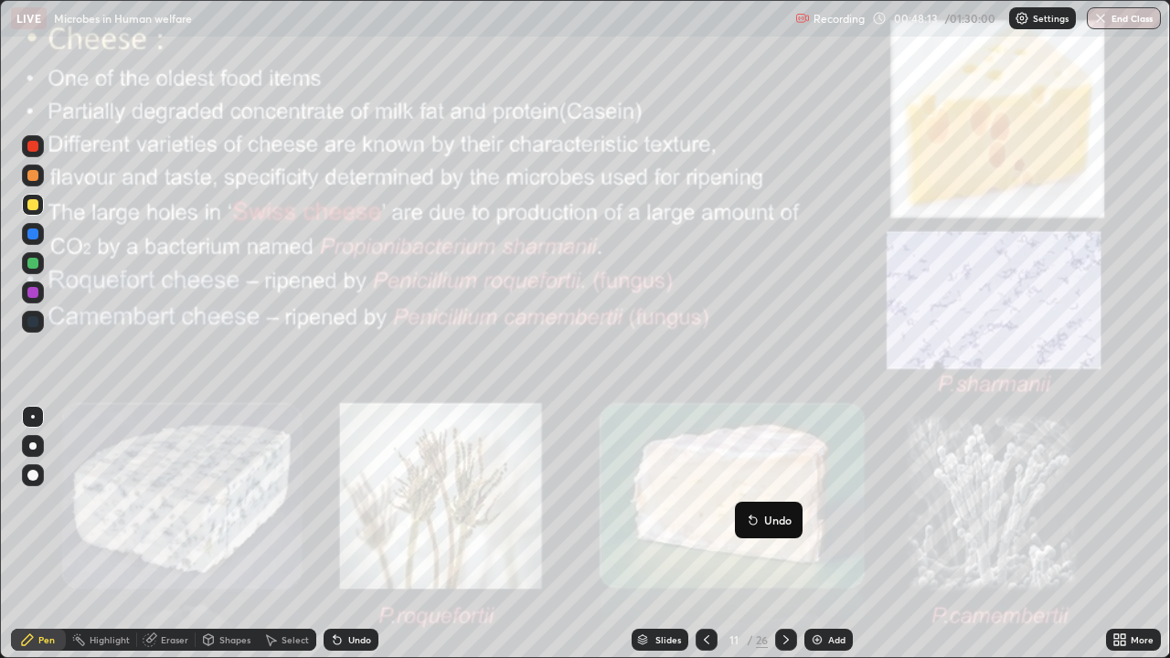
click at [782, 534] on icon at bounding box center [786, 640] width 15 height 15
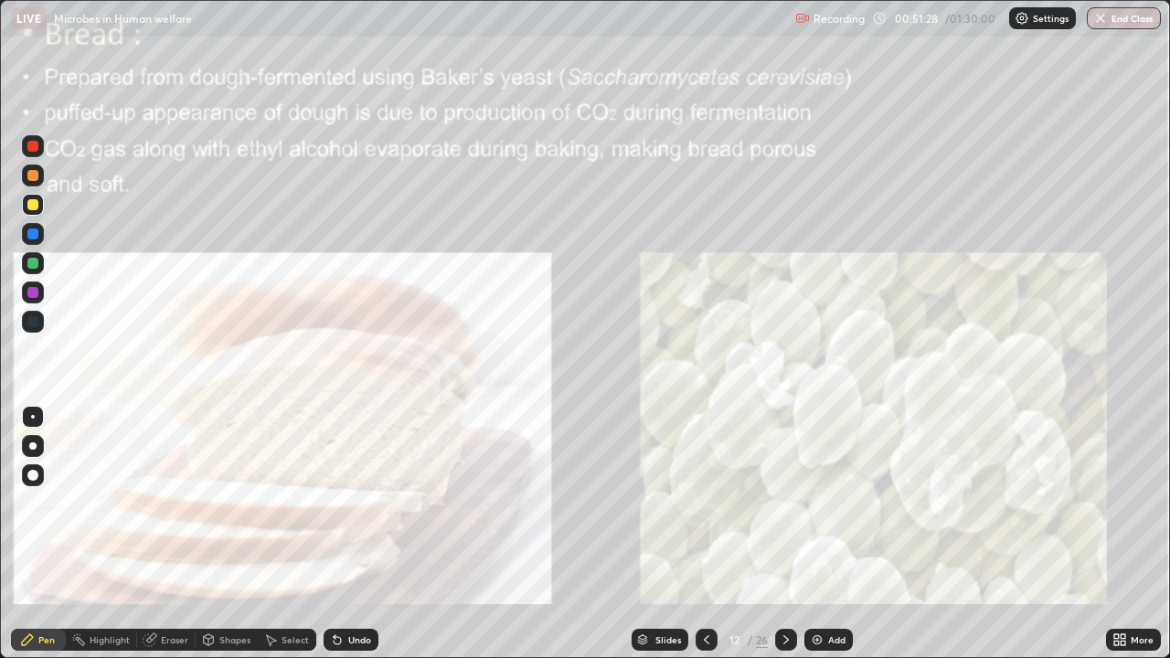
click at [783, 534] on icon at bounding box center [786, 640] width 15 height 15
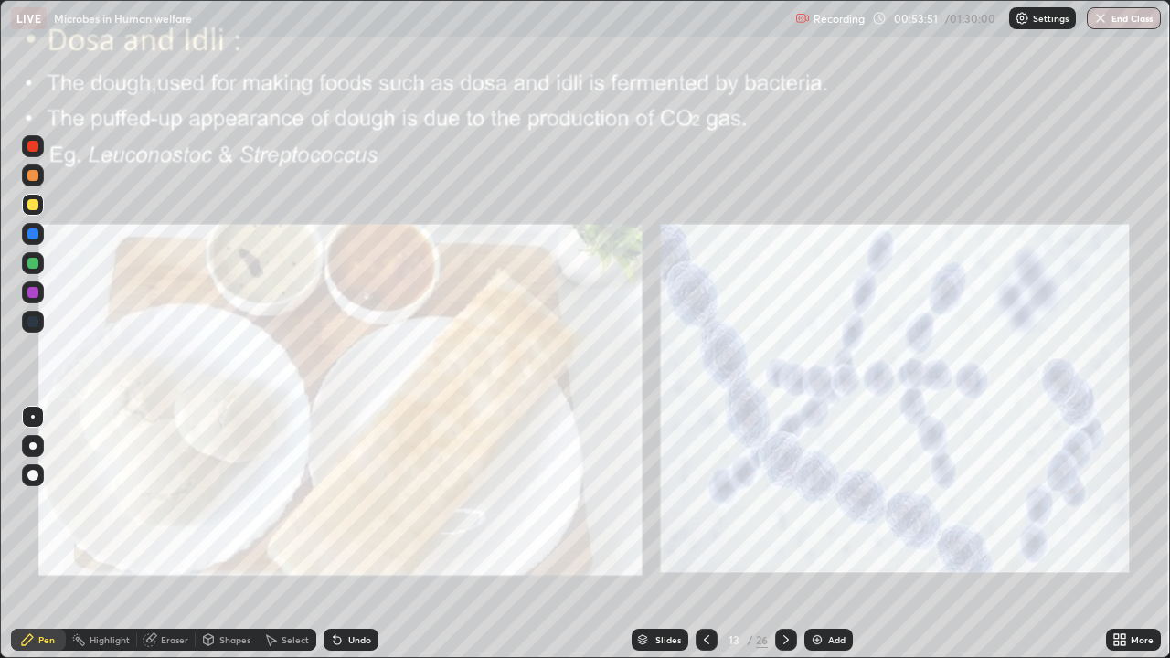
click at [785, 534] on icon at bounding box center [786, 640] width 15 height 15
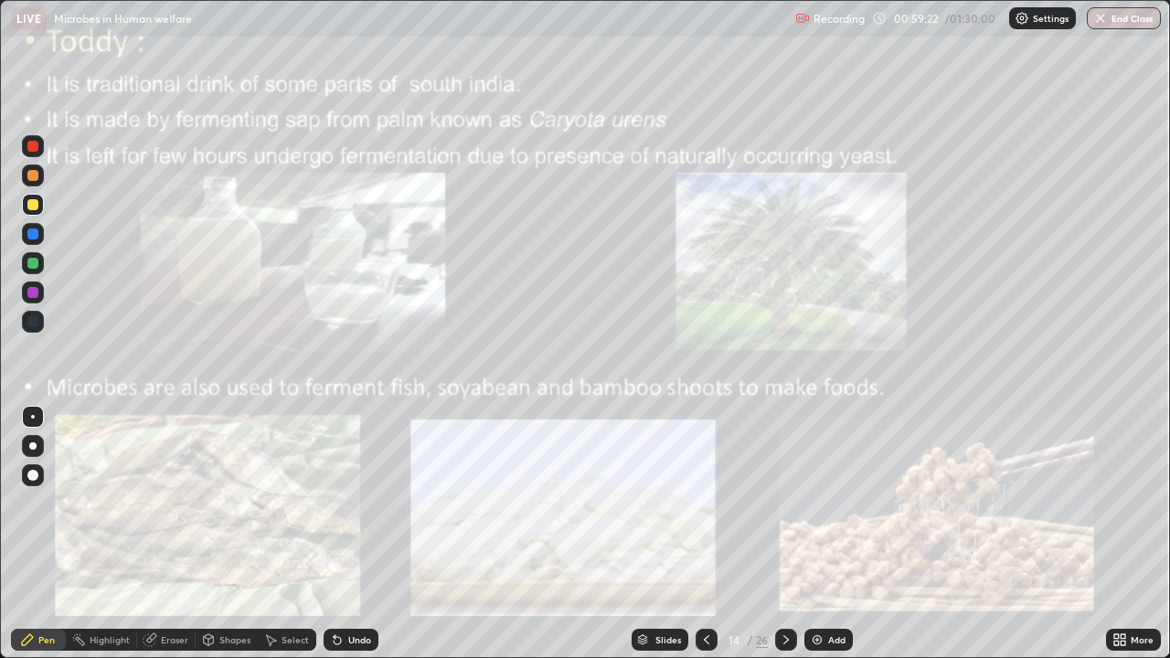
click at [785, 534] on icon at bounding box center [786, 640] width 15 height 15
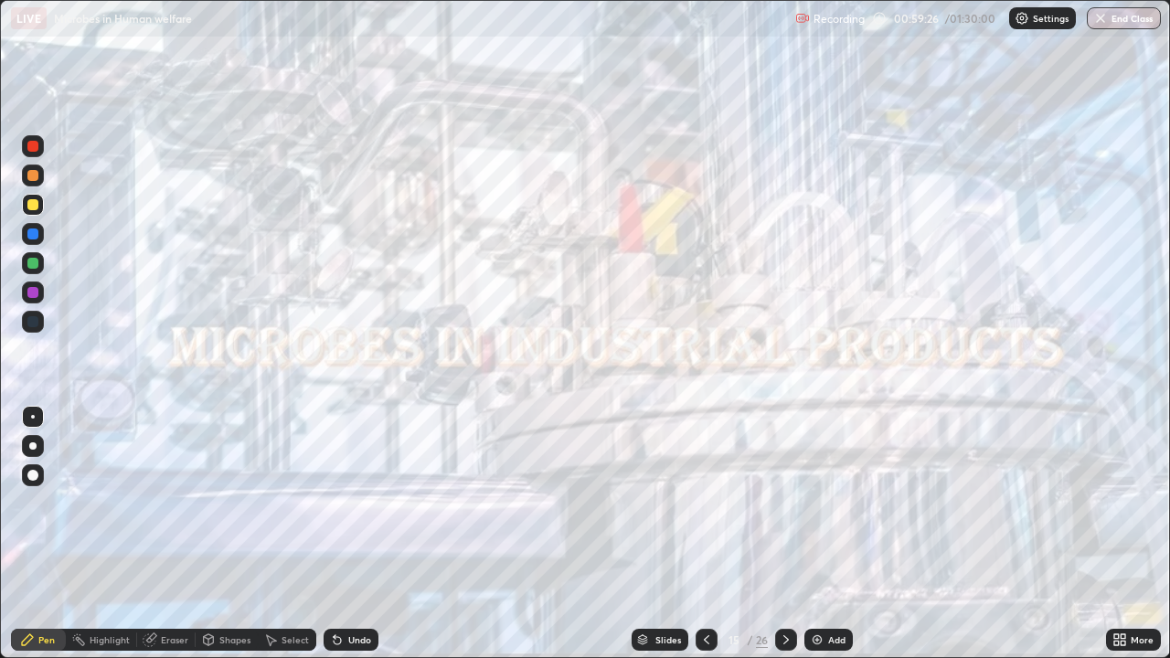
click at [702, 534] on icon at bounding box center [707, 640] width 15 height 15
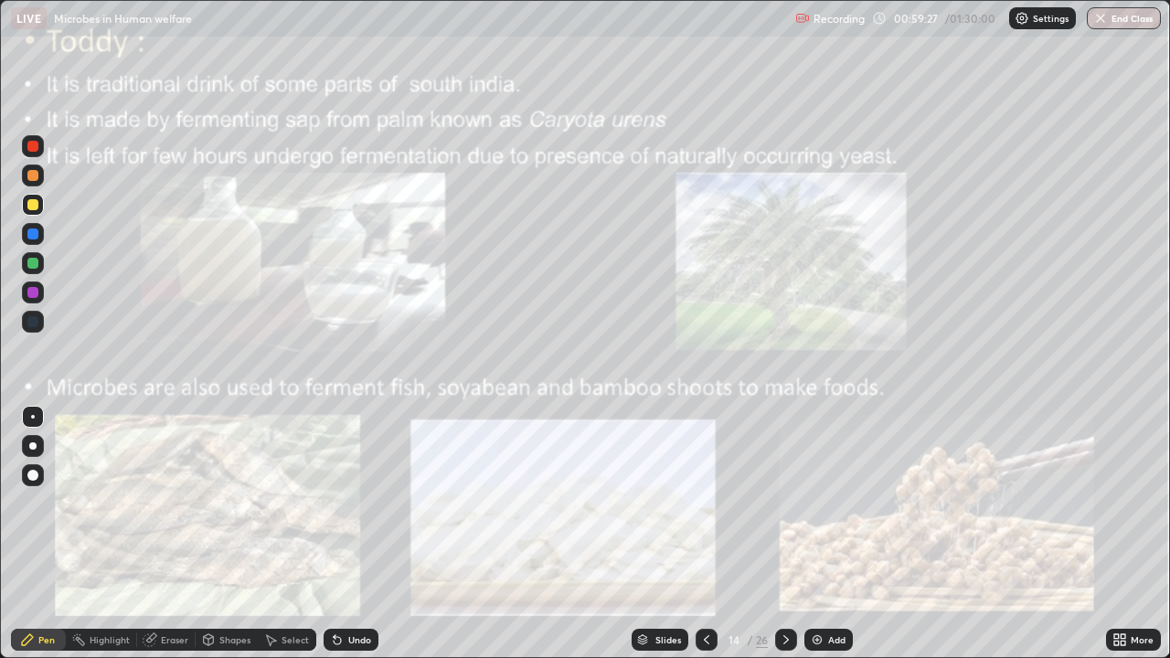
click at [705, 534] on icon at bounding box center [707, 640] width 15 height 15
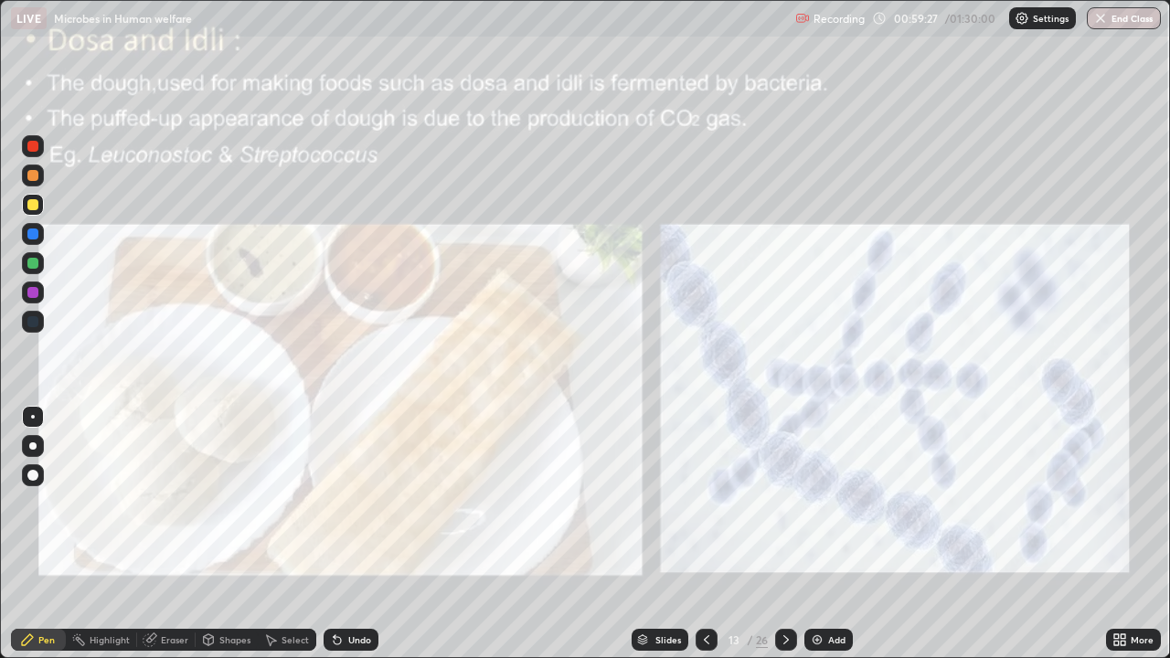
click at [705, 534] on icon at bounding box center [707, 640] width 15 height 15
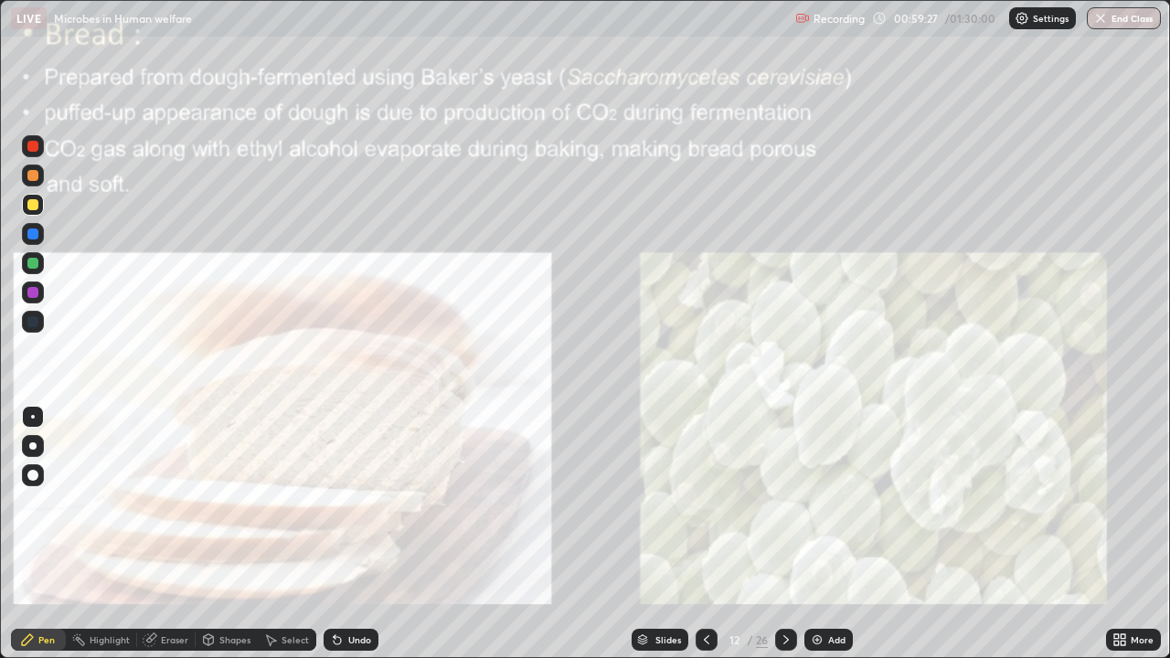
click at [705, 534] on icon at bounding box center [707, 640] width 15 height 15
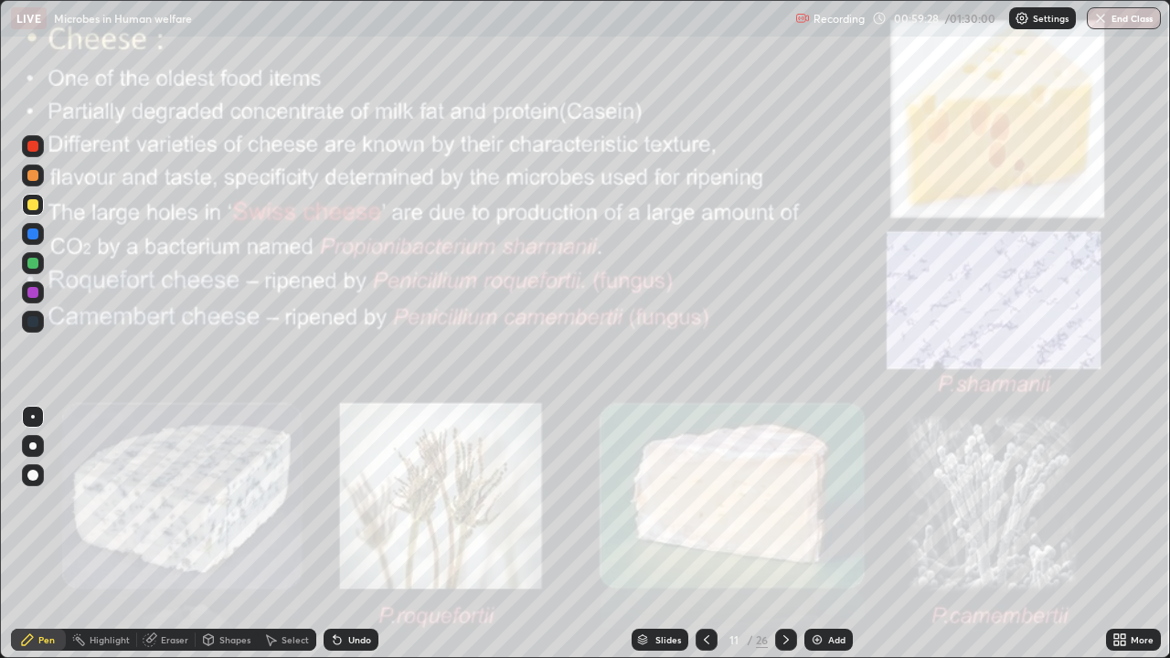
click at [708, 534] on div at bounding box center [707, 640] width 22 height 22
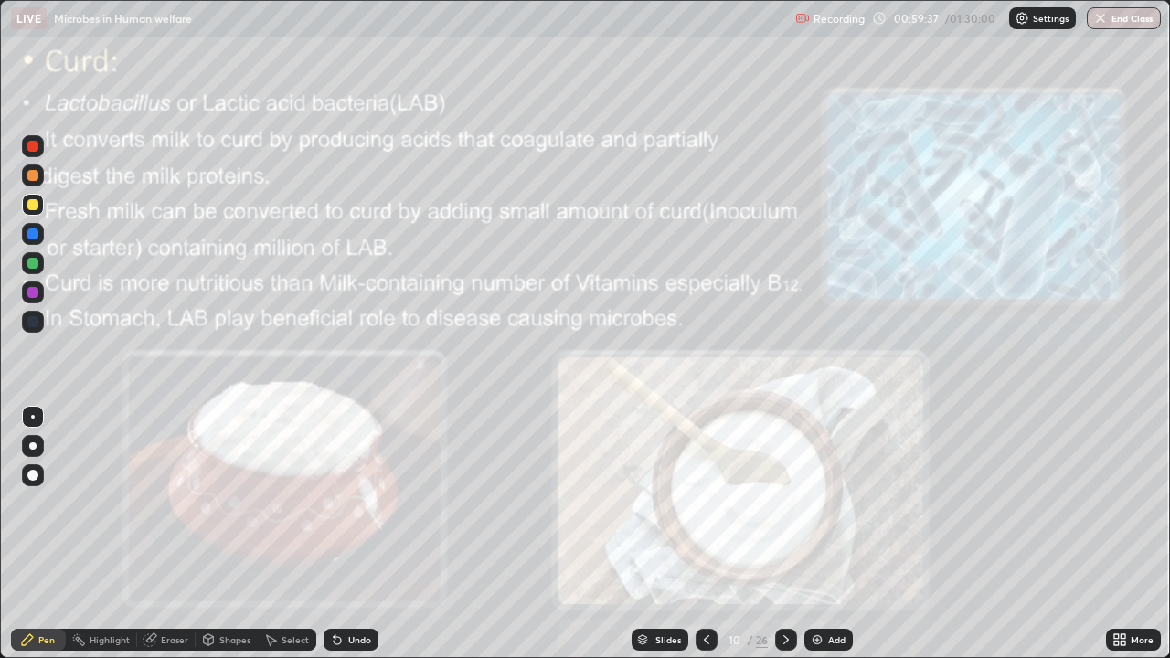
click at [698, 534] on div at bounding box center [707, 640] width 22 height 22
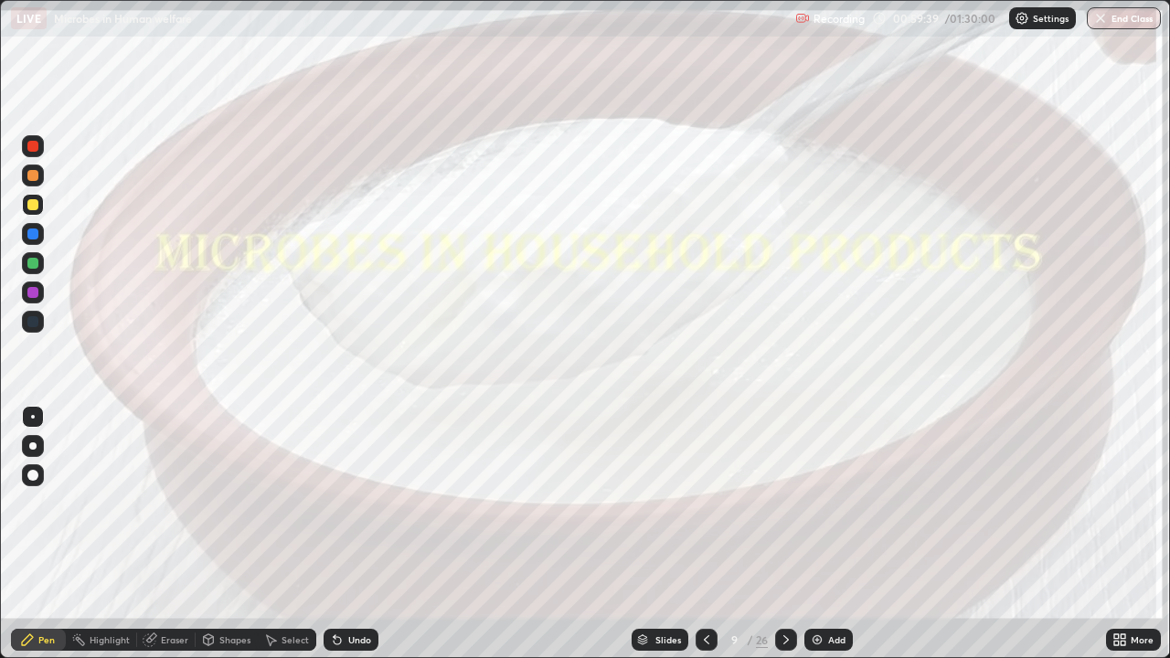
click at [701, 534] on div at bounding box center [707, 640] width 22 height 22
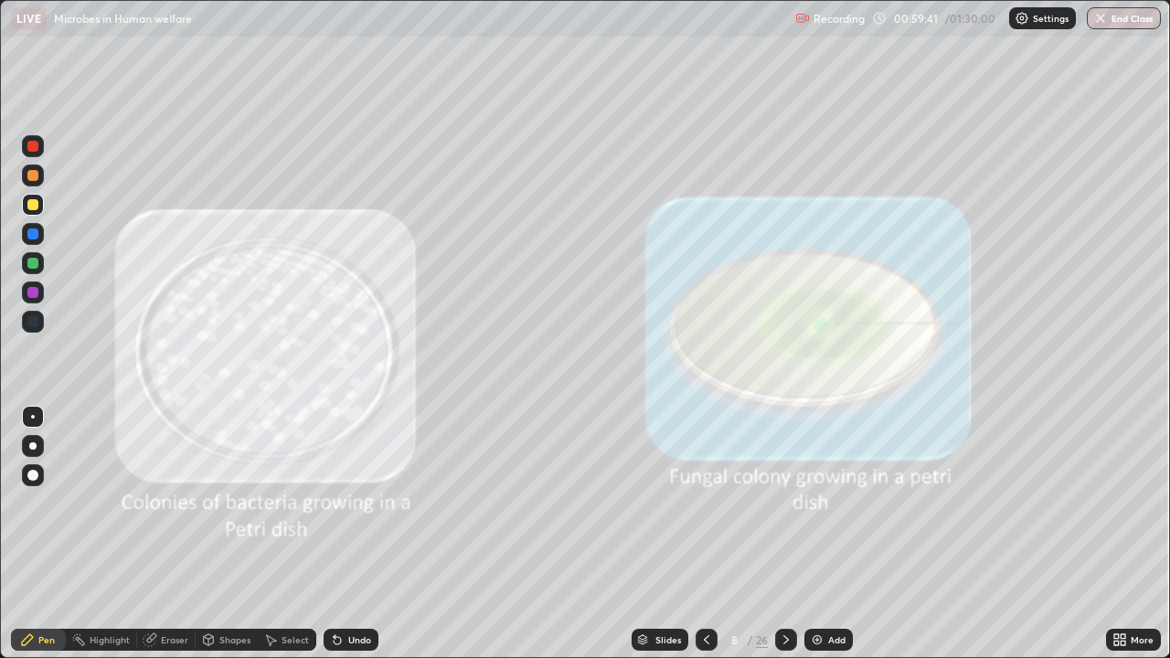
click at [697, 534] on div at bounding box center [707, 640] width 22 height 22
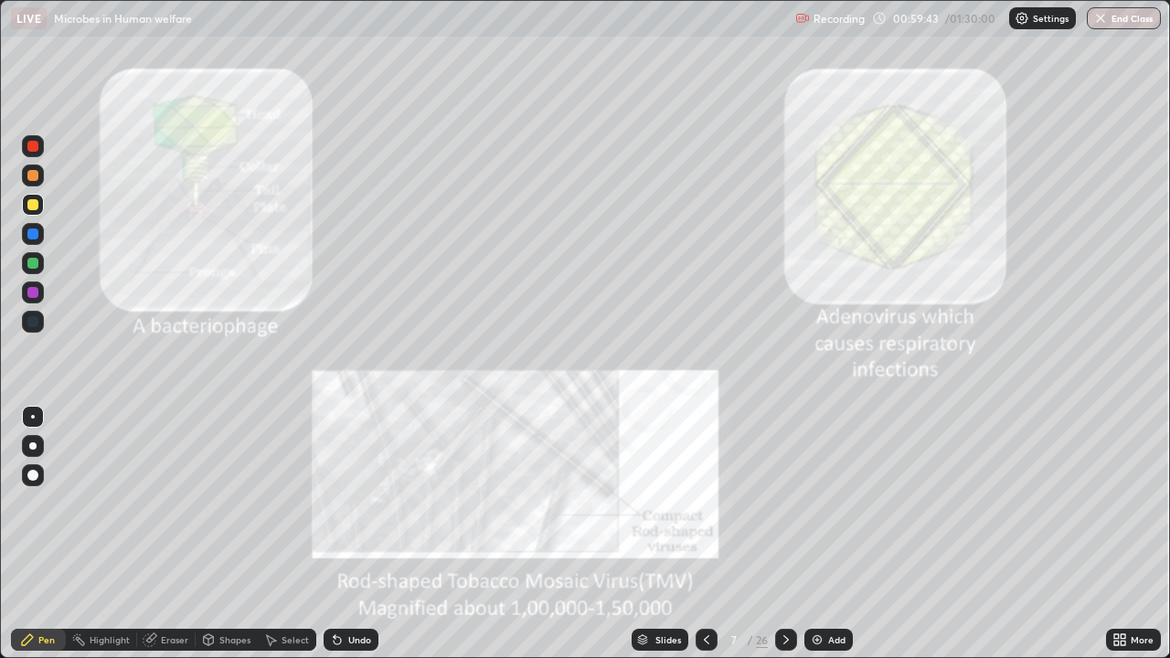
click at [705, 534] on icon at bounding box center [706, 639] width 5 height 9
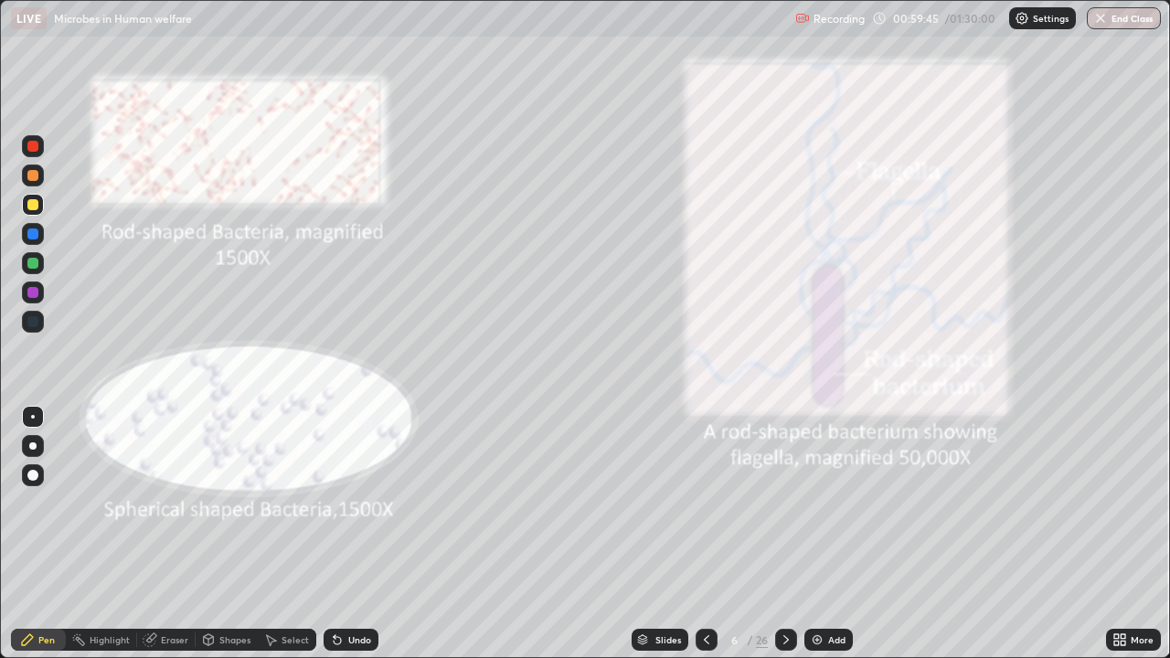
click at [705, 534] on icon at bounding box center [707, 640] width 15 height 15
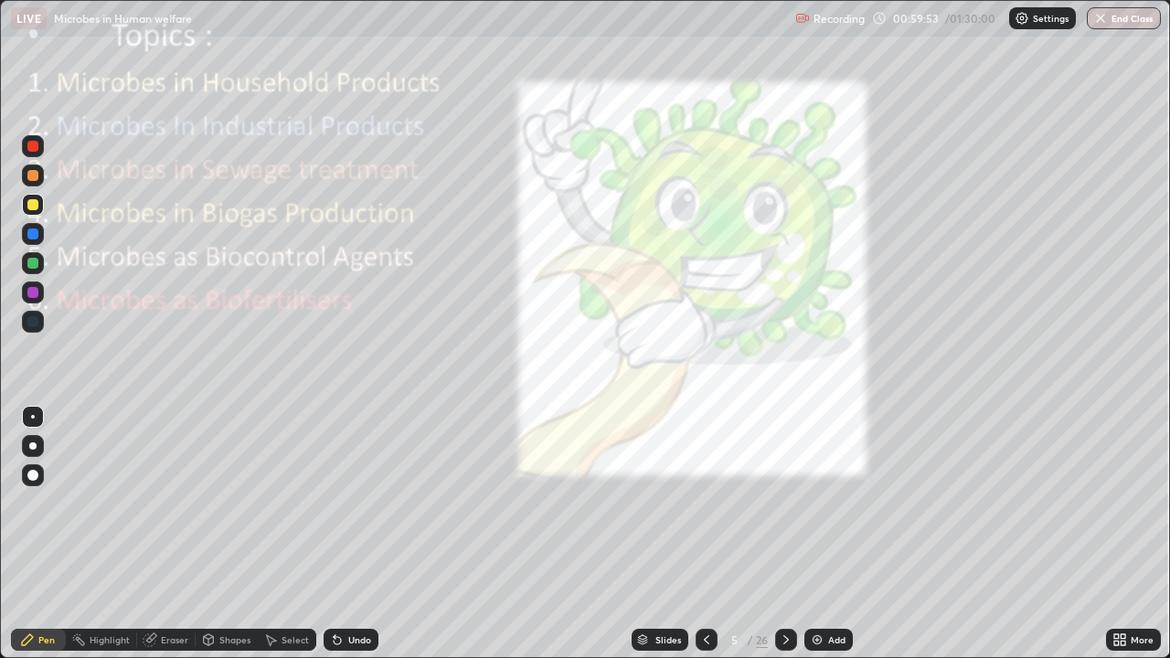
click at [706, 534] on icon at bounding box center [707, 640] width 15 height 15
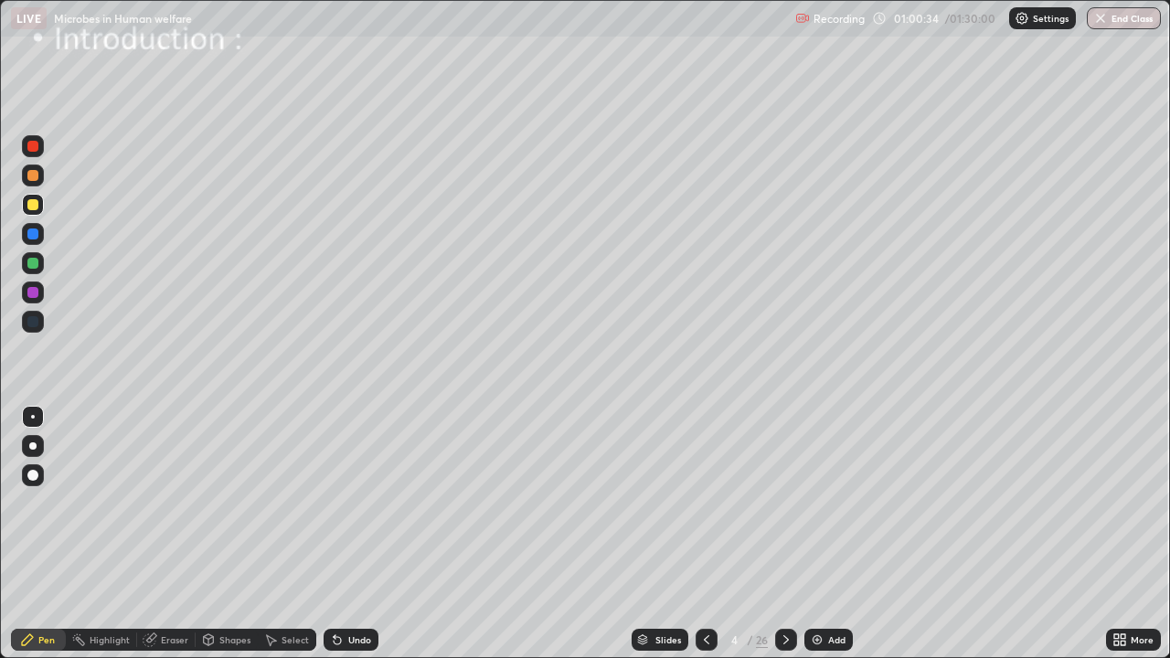
click at [787, 534] on icon at bounding box center [786, 640] width 15 height 15
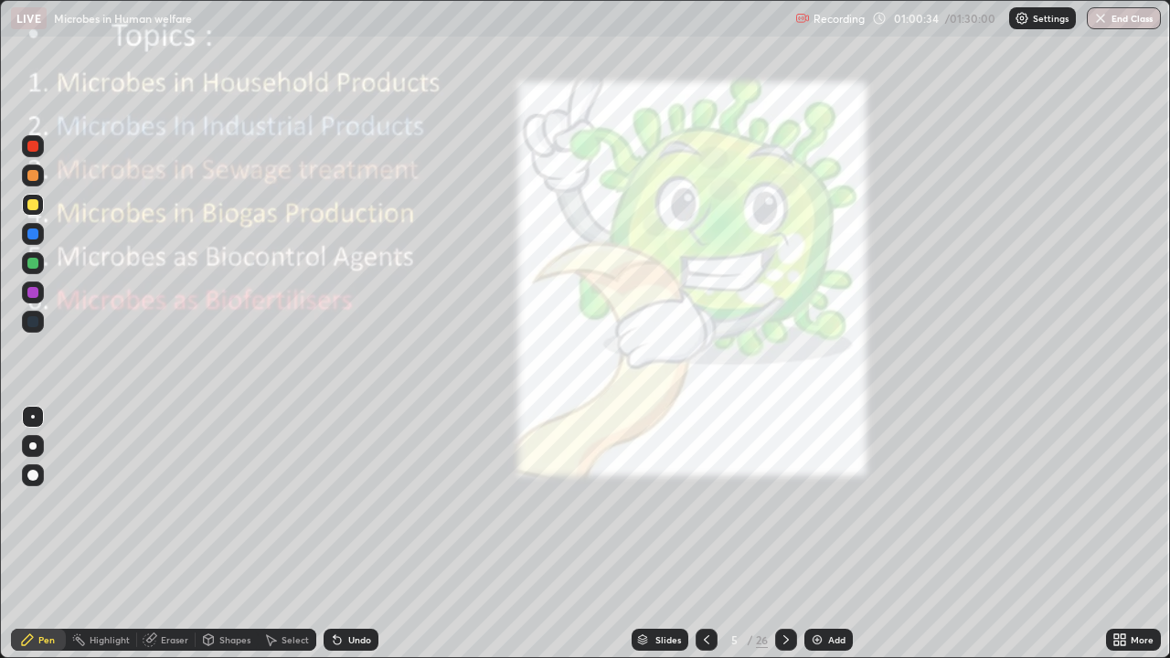
click at [784, 534] on icon at bounding box center [786, 640] width 15 height 15
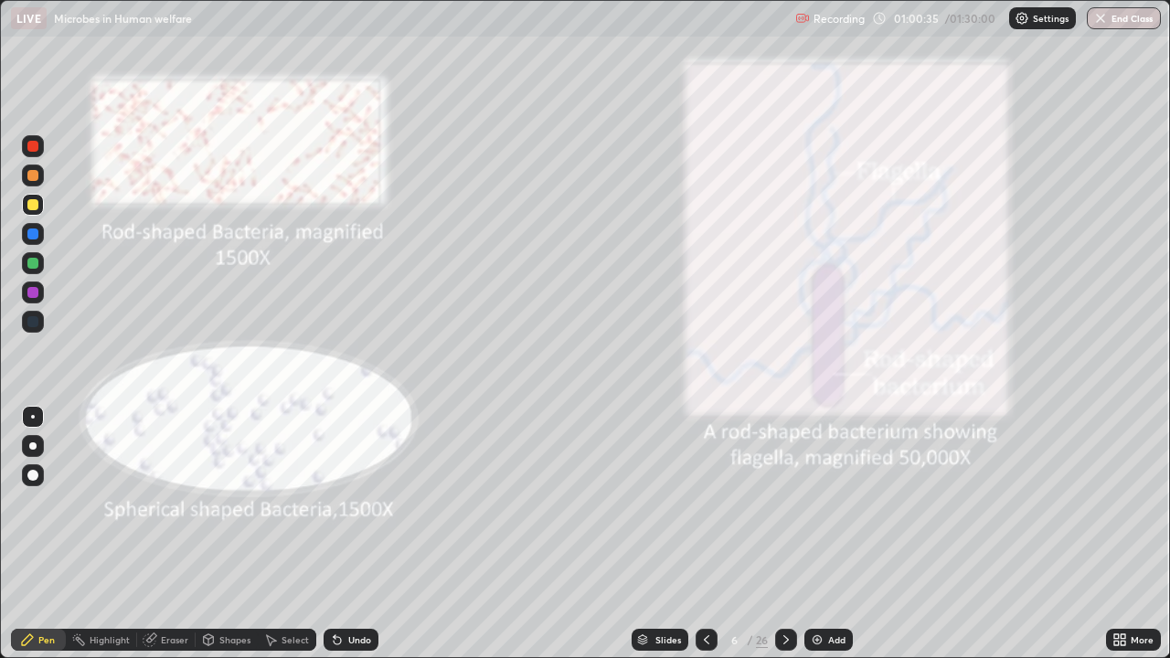
click at [705, 534] on icon at bounding box center [707, 640] width 15 height 15
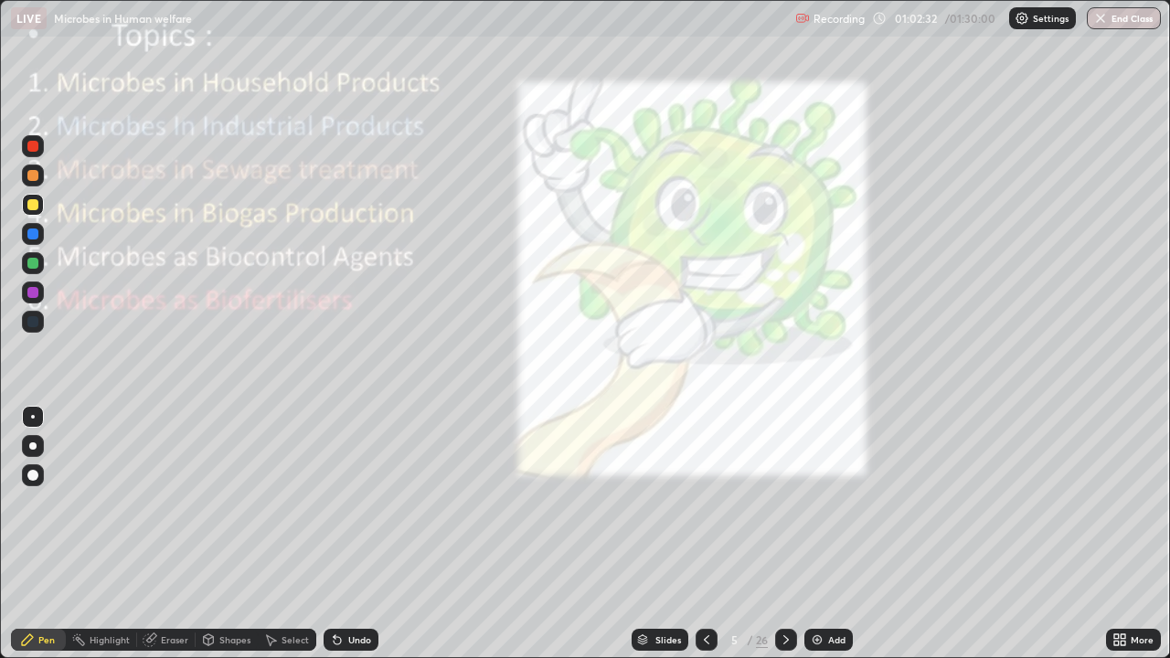
click at [775, 534] on div at bounding box center [786, 640] width 22 height 22
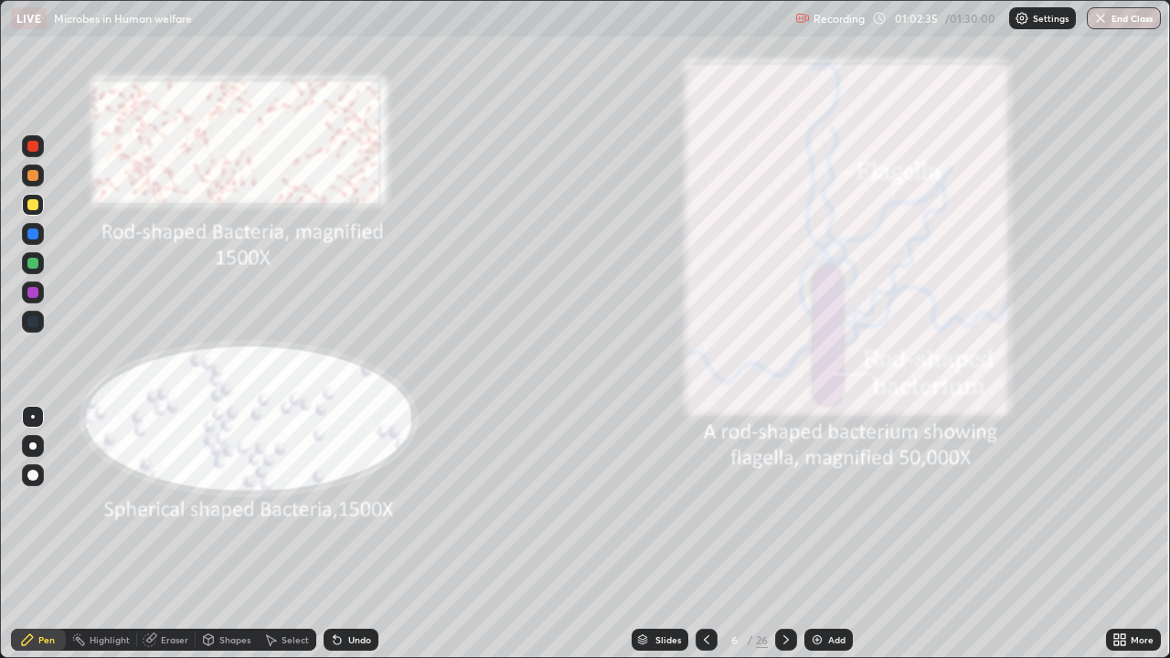
click at [786, 534] on icon at bounding box center [786, 640] width 15 height 15
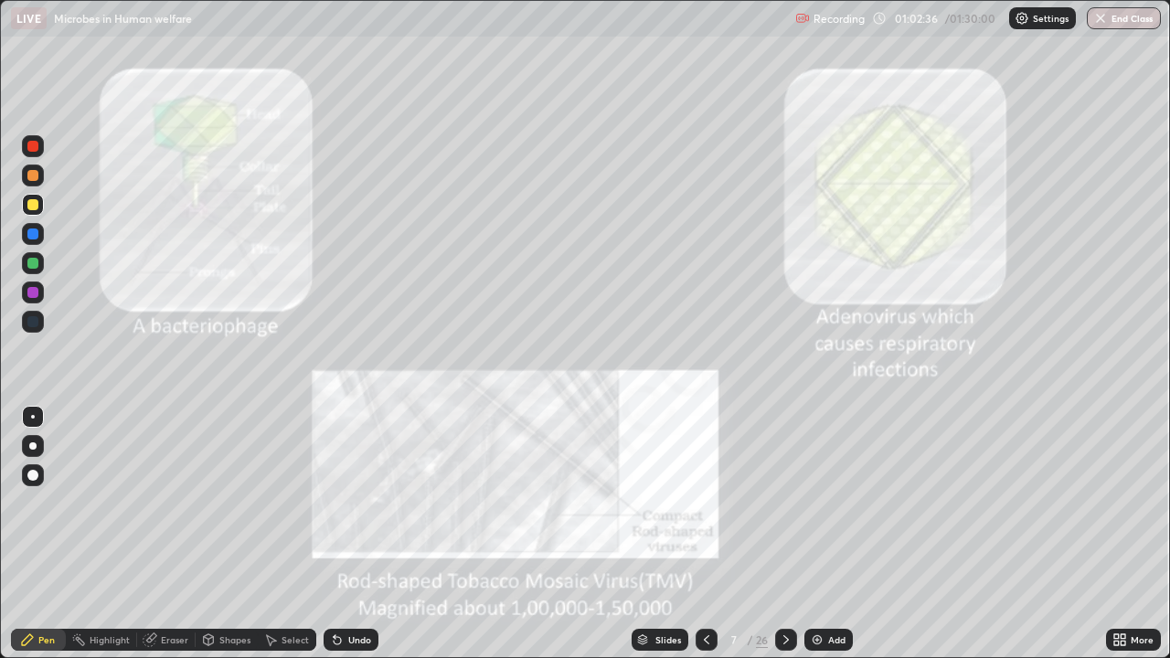
click at [789, 534] on div at bounding box center [786, 640] width 22 height 22
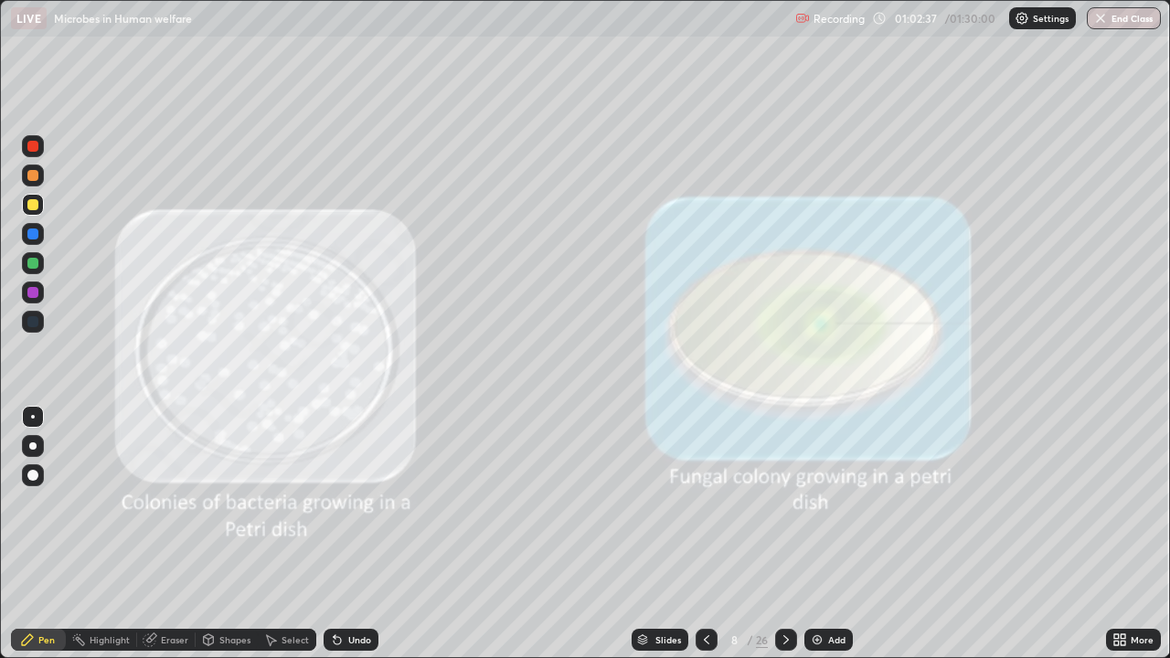
click at [791, 534] on icon at bounding box center [786, 640] width 15 height 15
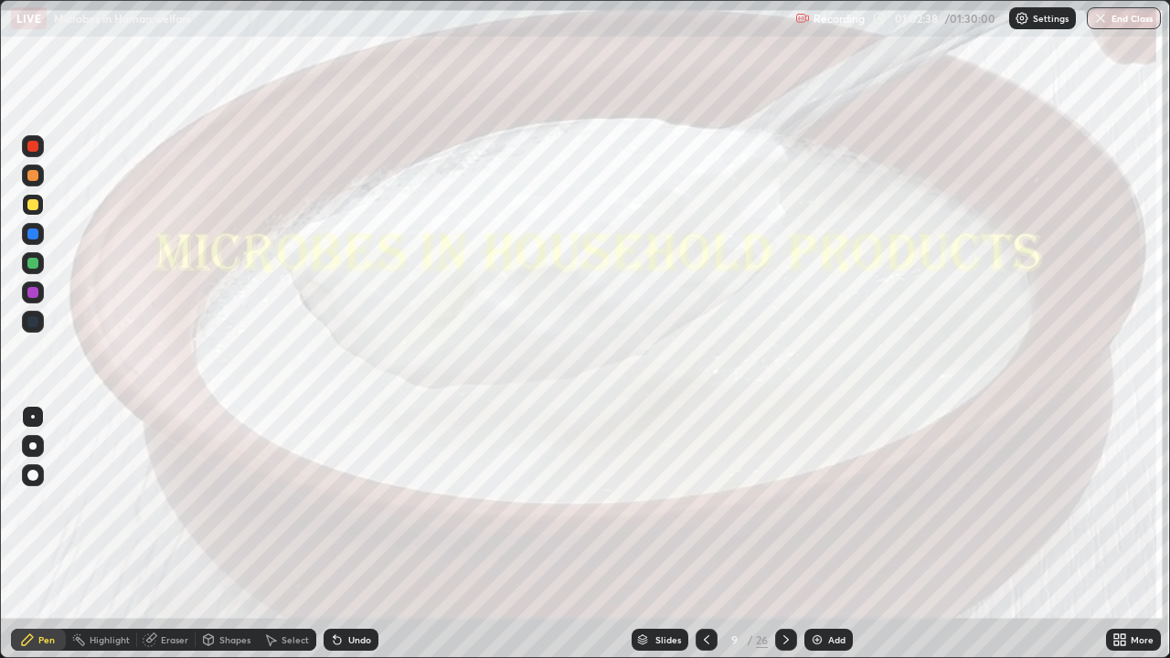
click at [786, 534] on div at bounding box center [786, 640] width 22 height 22
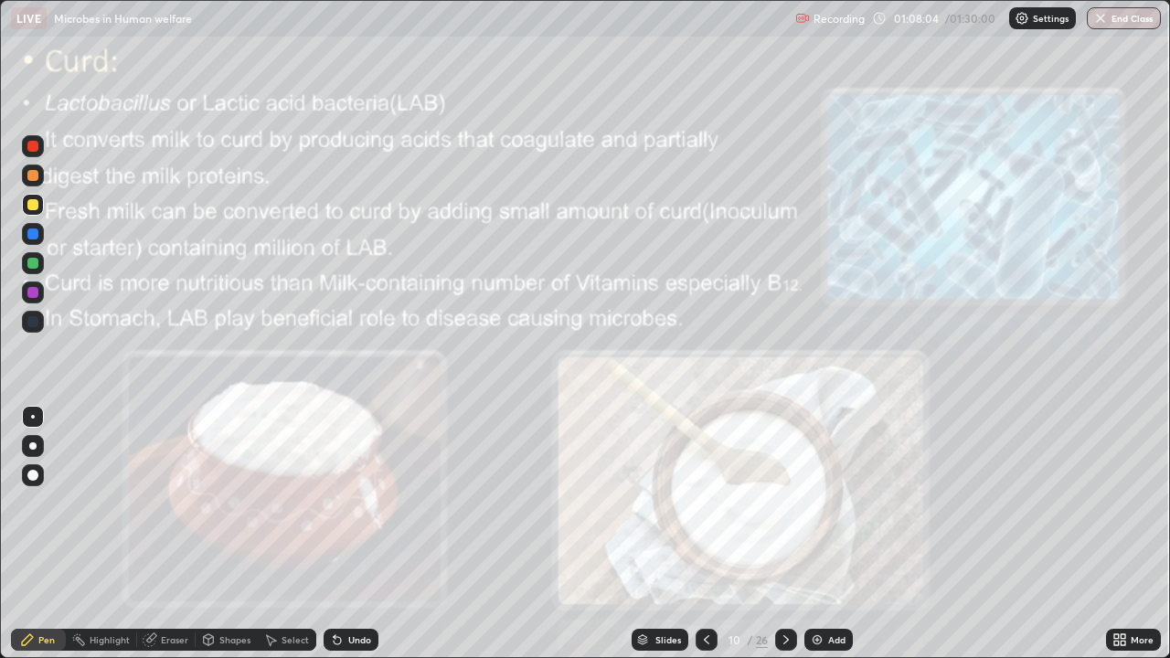
click at [782, 534] on icon at bounding box center [786, 640] width 15 height 15
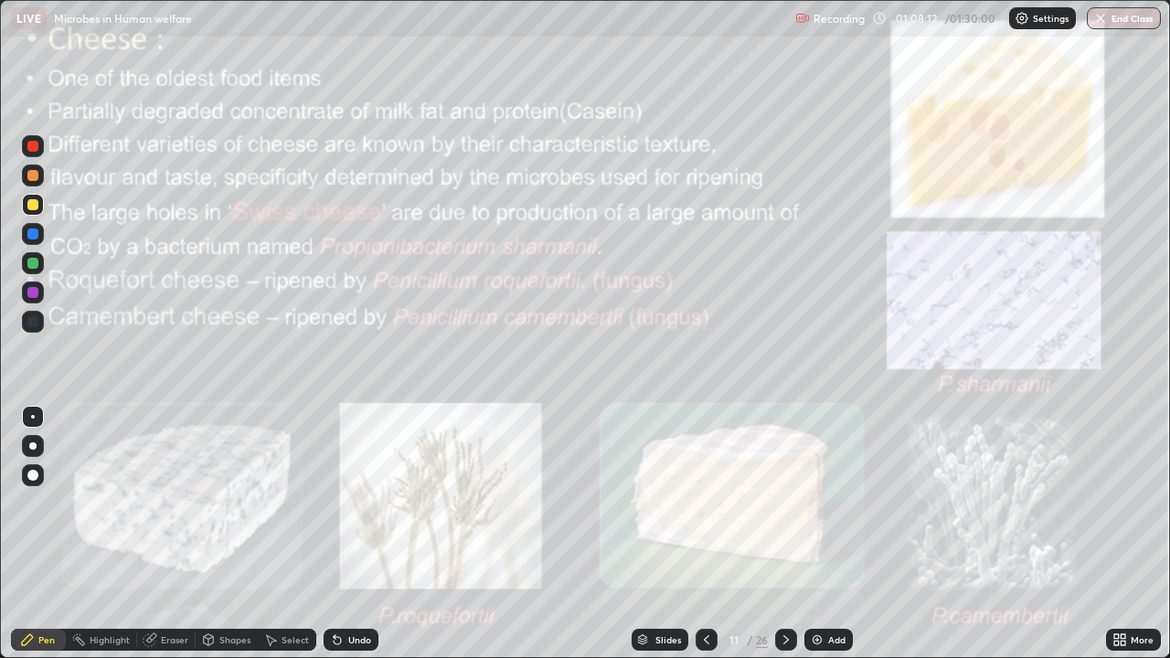
click at [711, 534] on icon at bounding box center [707, 640] width 15 height 15
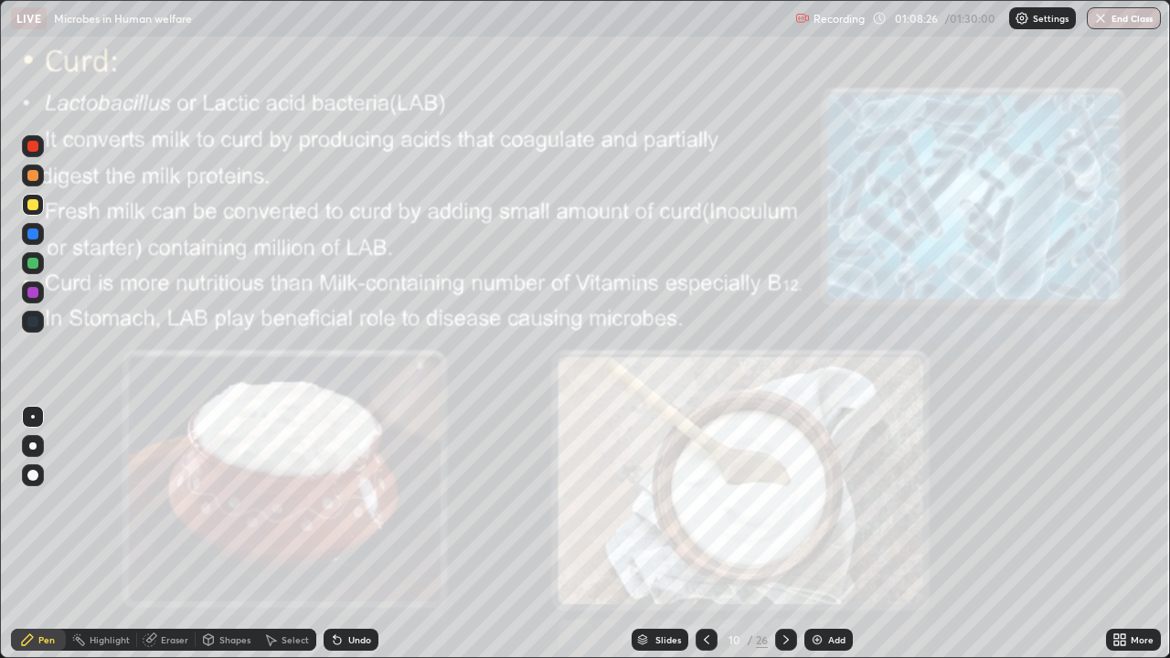
click at [785, 534] on icon at bounding box center [786, 640] width 15 height 15
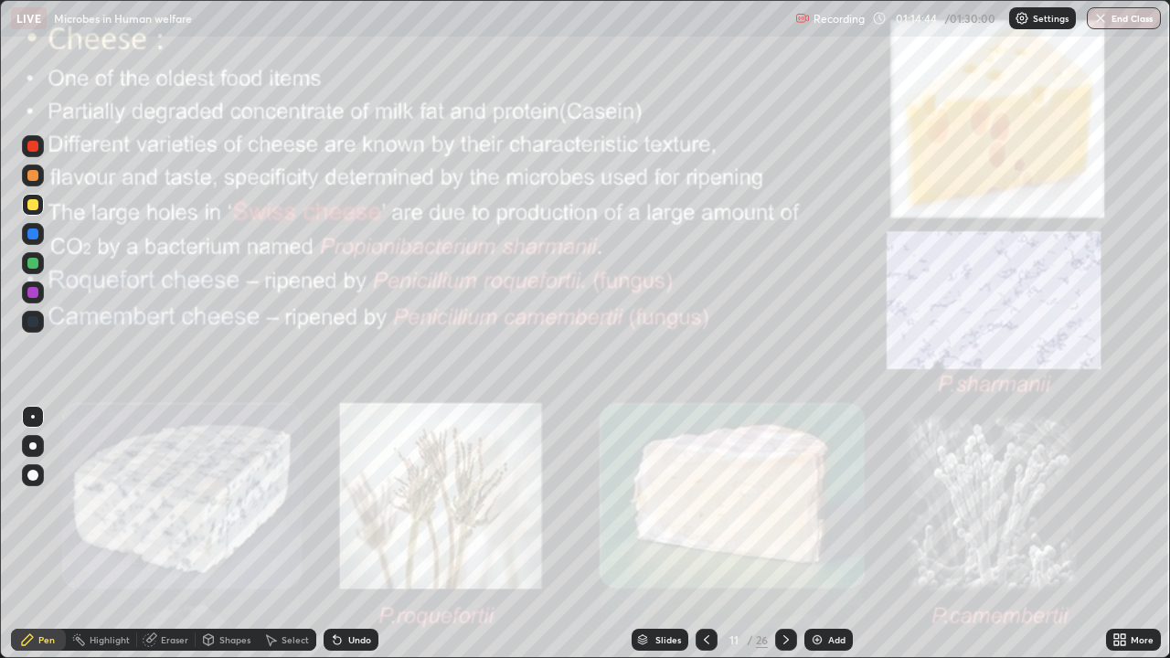
click at [785, 534] on icon at bounding box center [786, 640] width 15 height 15
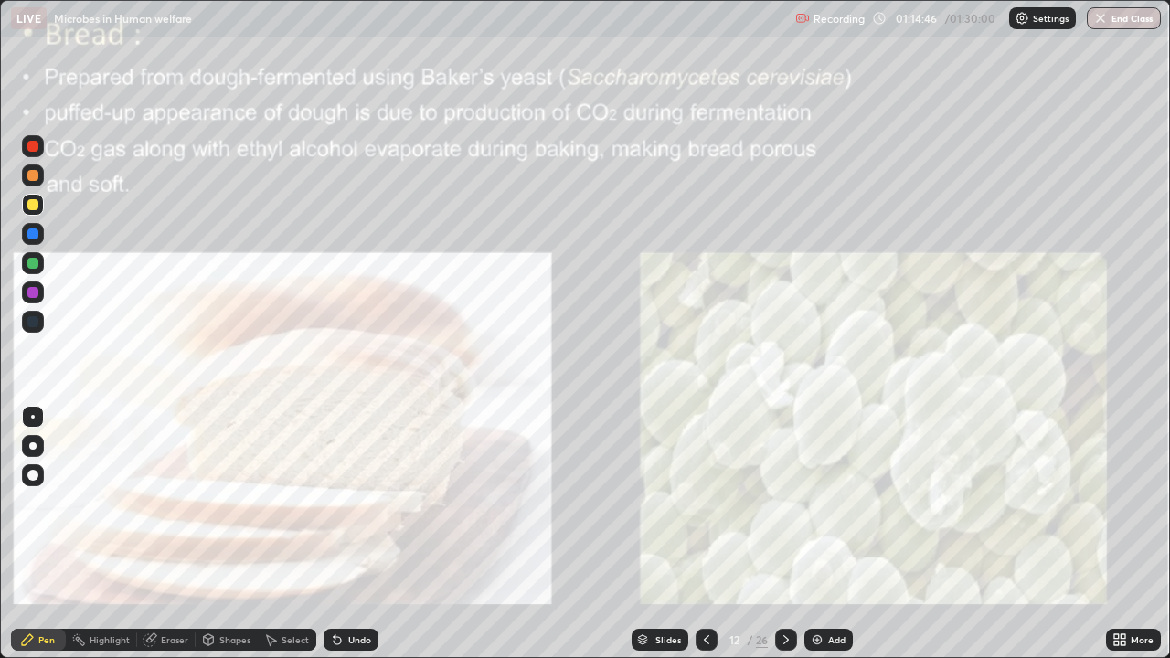
click at [704, 534] on icon at bounding box center [707, 640] width 15 height 15
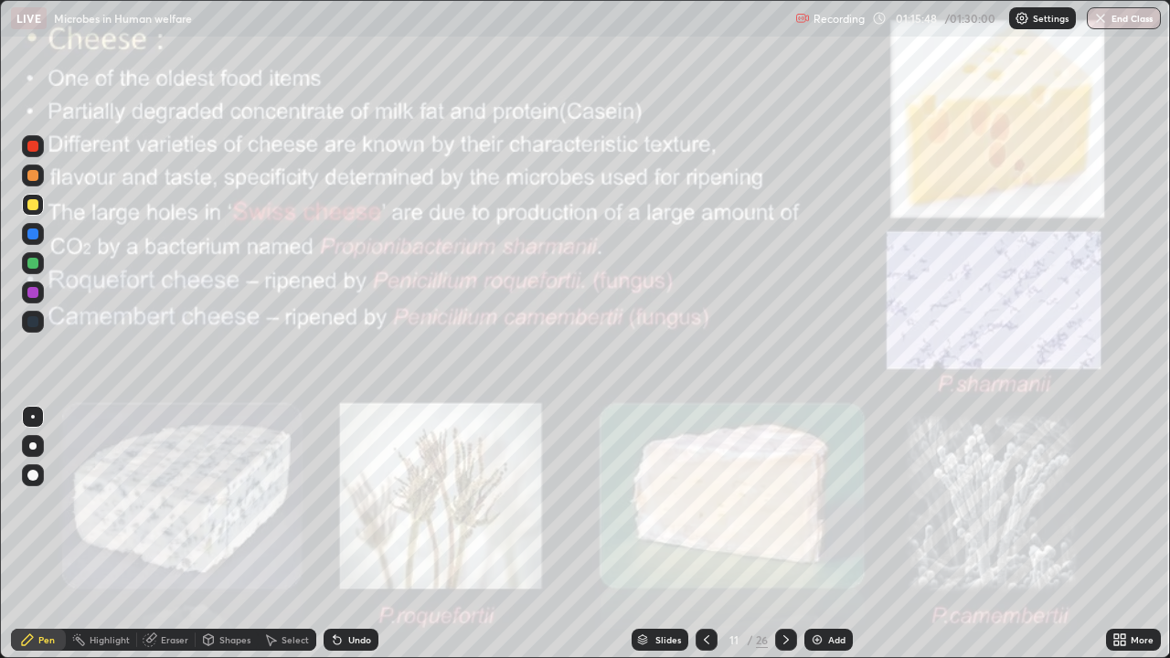
click at [777, 534] on div at bounding box center [786, 640] width 22 height 22
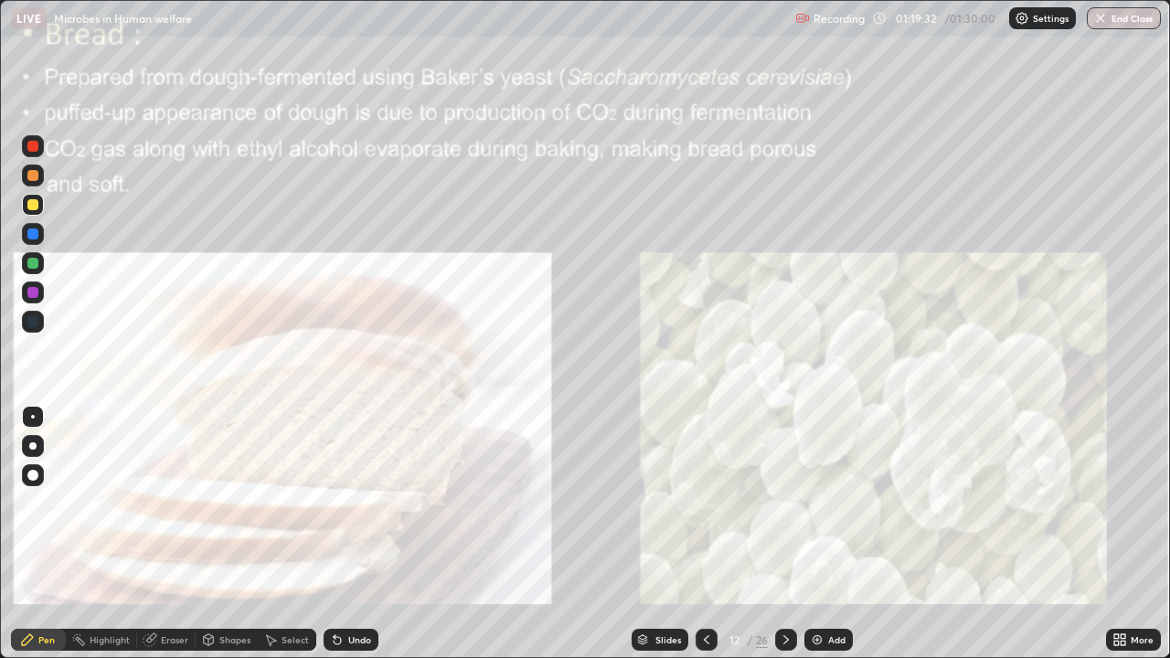
click at [784, 534] on icon at bounding box center [786, 639] width 5 height 9
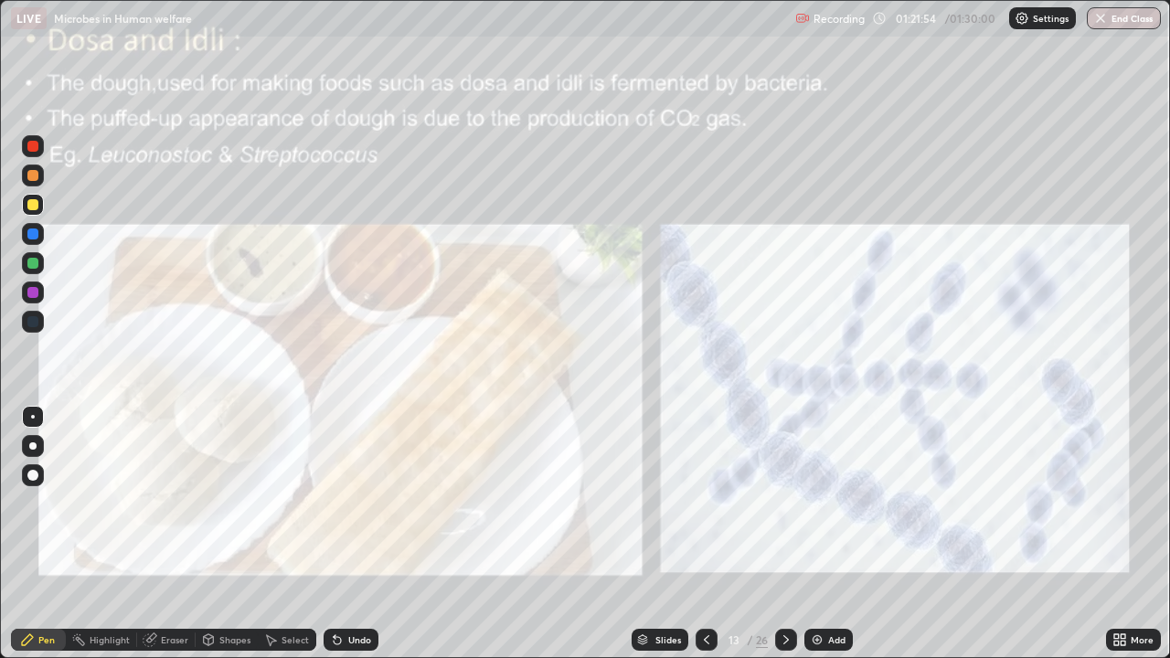
click at [785, 534] on icon at bounding box center [786, 640] width 15 height 15
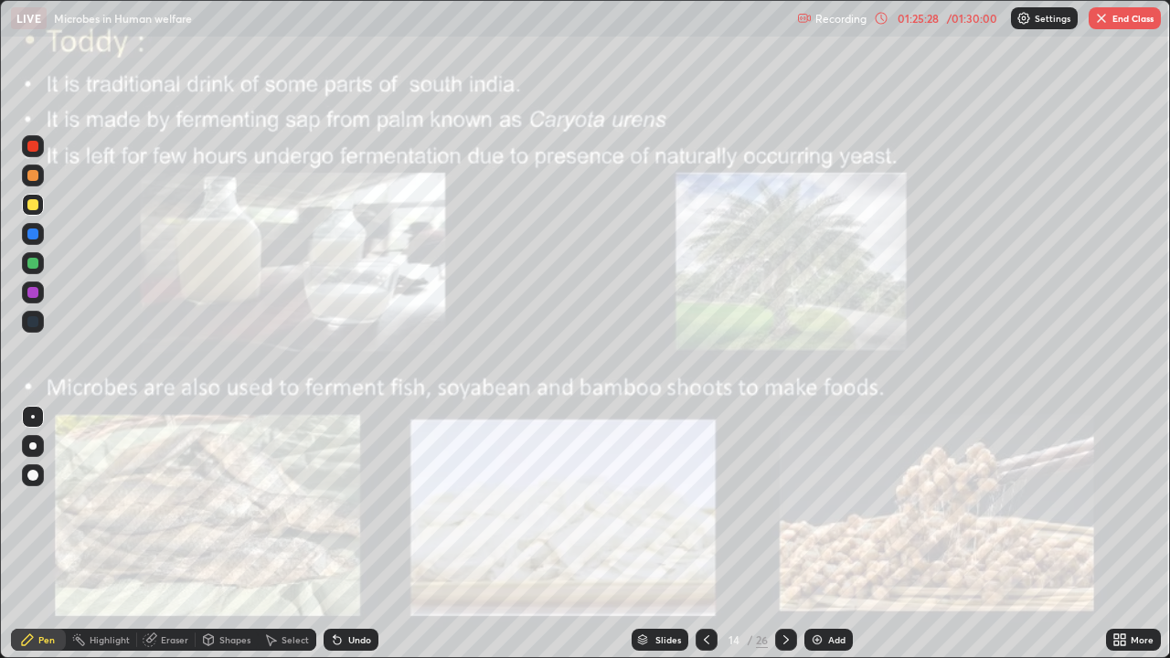
click at [785, 534] on icon at bounding box center [786, 640] width 15 height 15
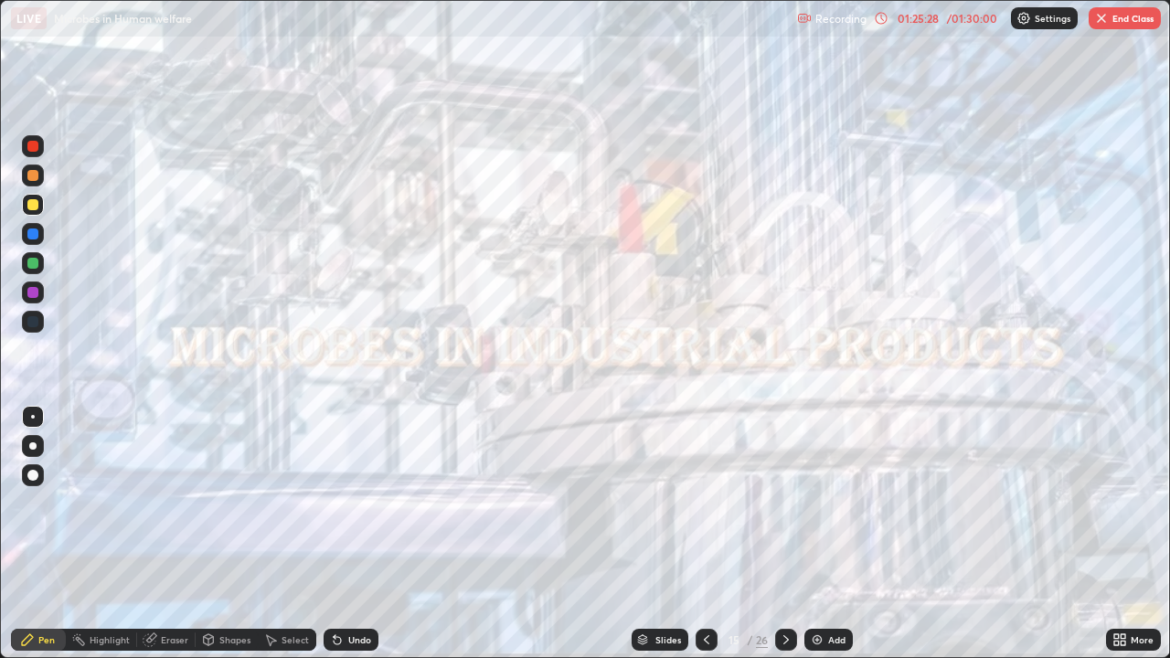
click at [782, 534] on icon at bounding box center [786, 640] width 15 height 15
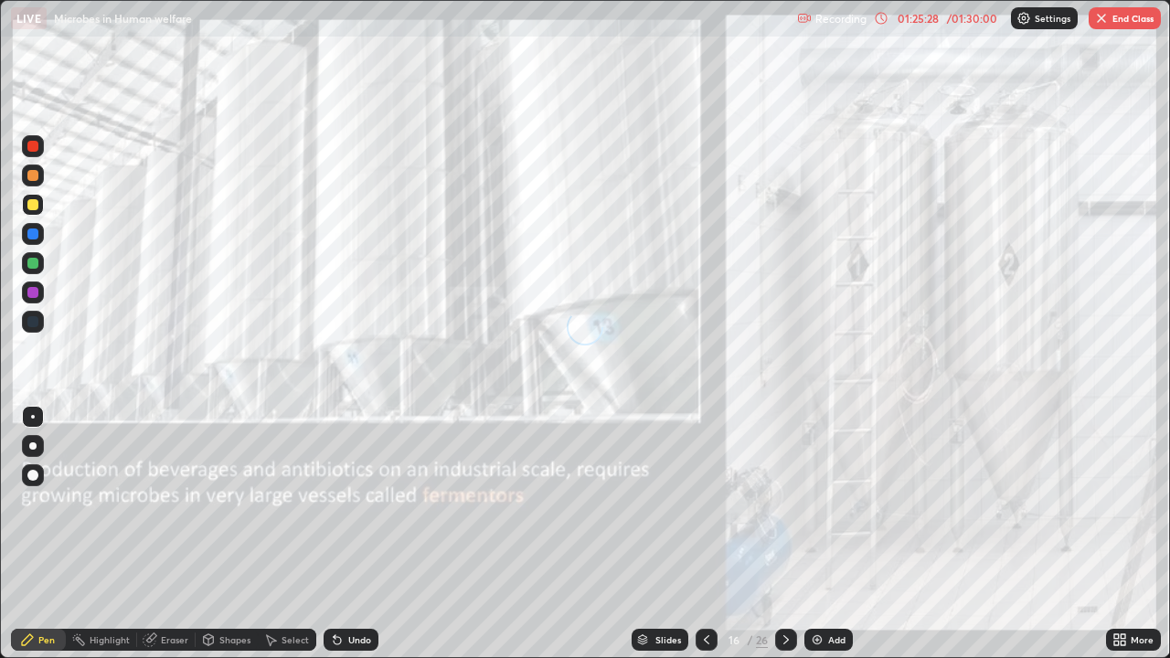
click at [783, 534] on icon at bounding box center [786, 640] width 15 height 15
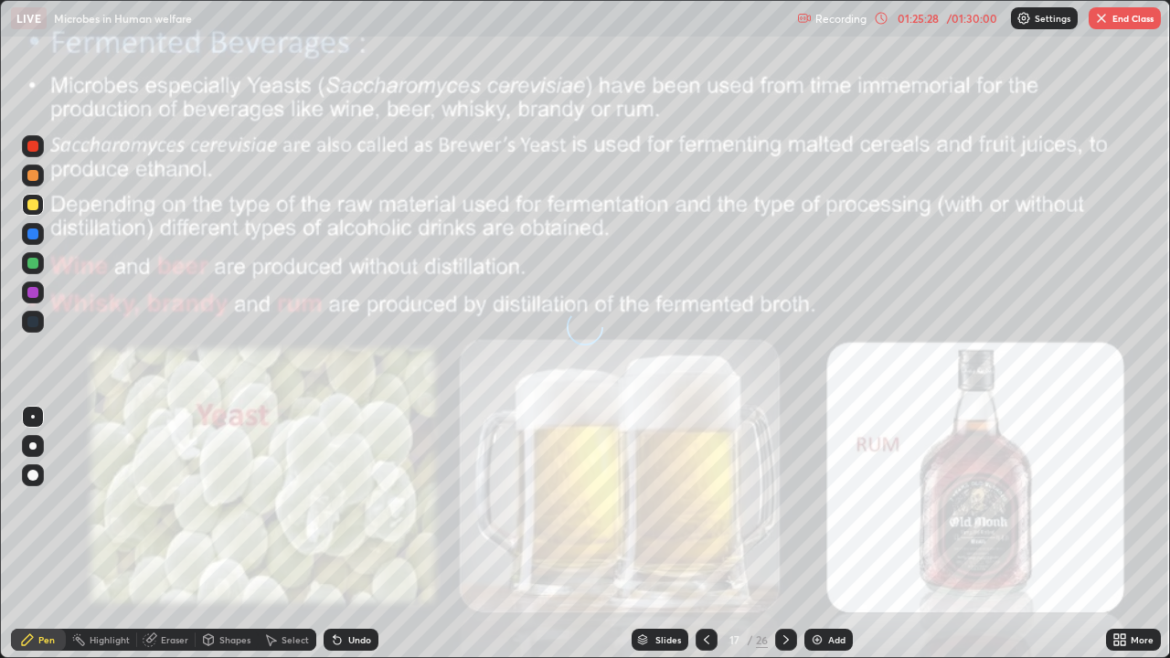
click at [785, 534] on icon at bounding box center [786, 640] width 15 height 15
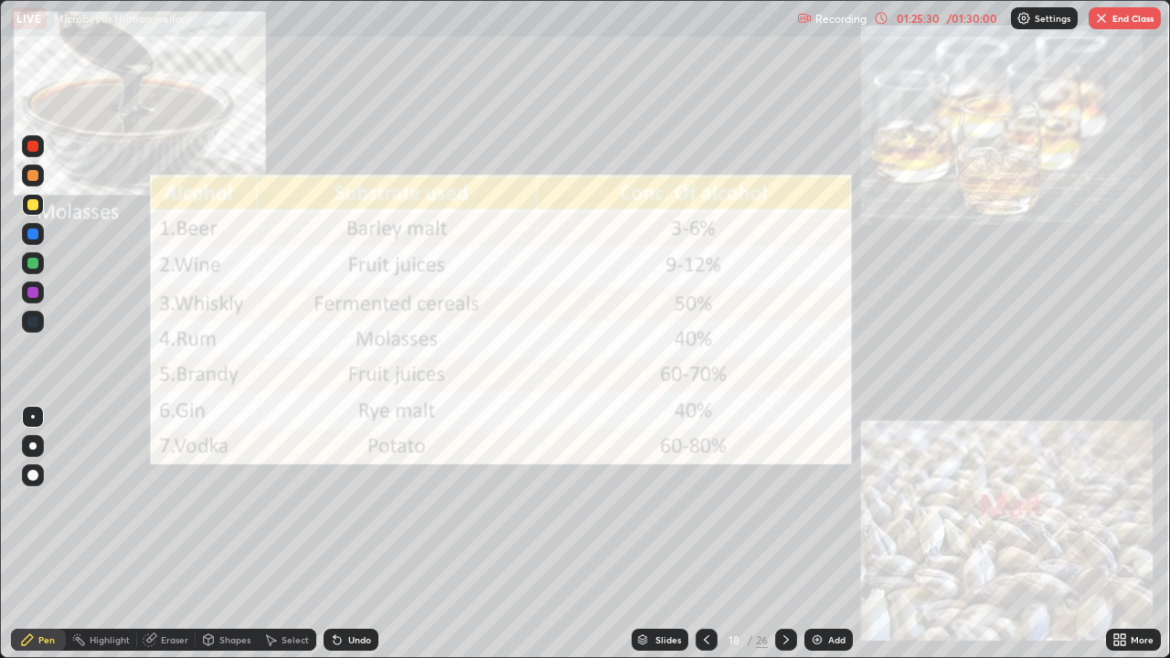
click at [707, 534] on icon at bounding box center [707, 640] width 15 height 15
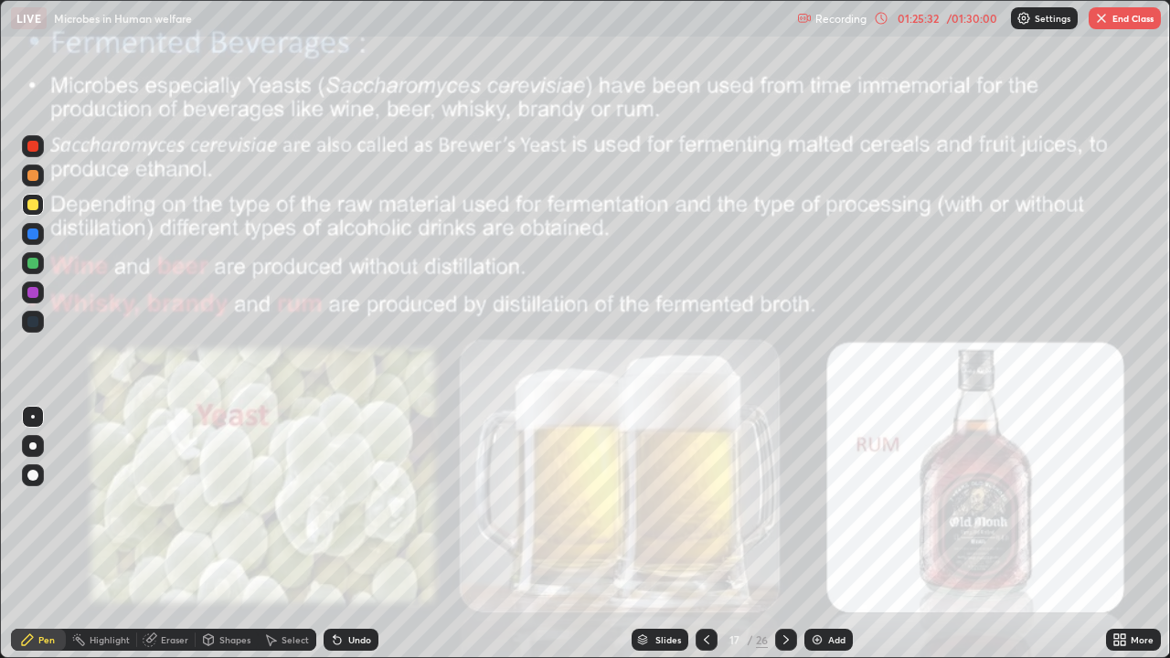
click at [789, 534] on icon at bounding box center [786, 640] width 15 height 15
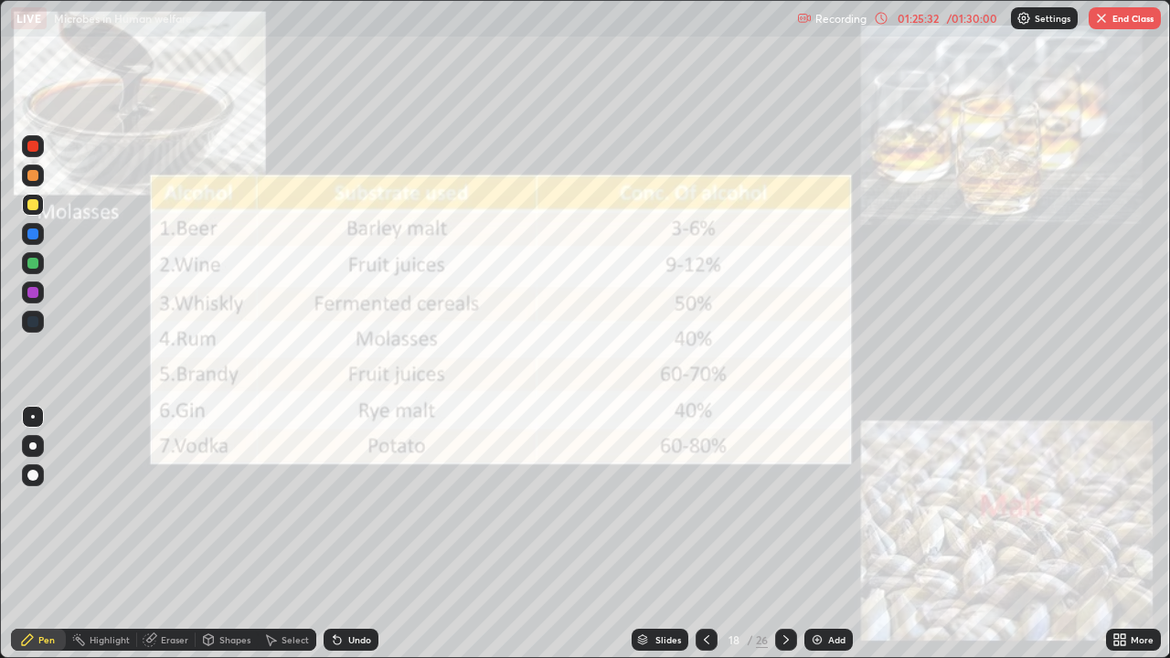
click at [791, 534] on icon at bounding box center [786, 640] width 15 height 15
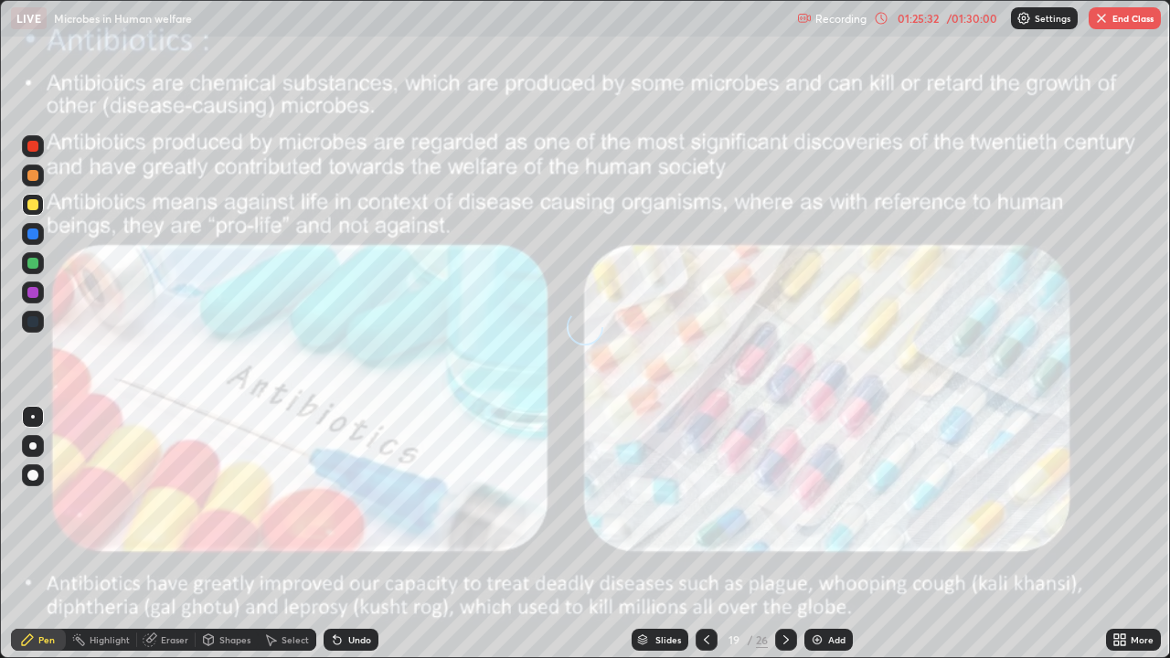
click at [791, 534] on div at bounding box center [786, 640] width 22 height 22
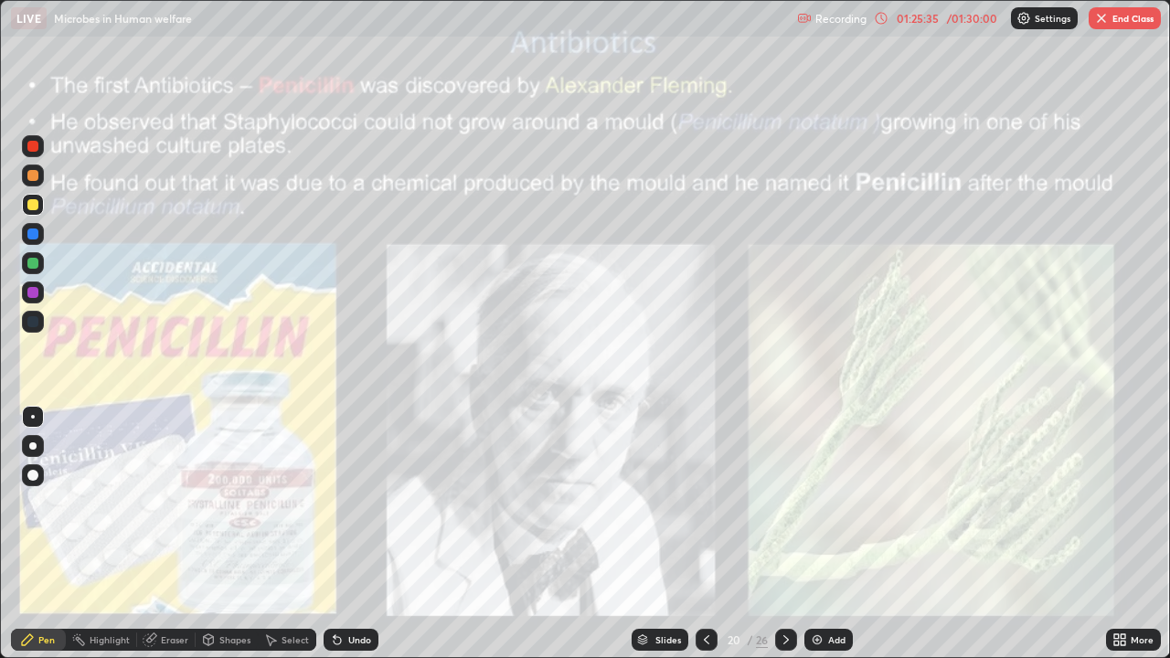
click at [1113, 18] on button "End Class" at bounding box center [1125, 18] width 72 height 22
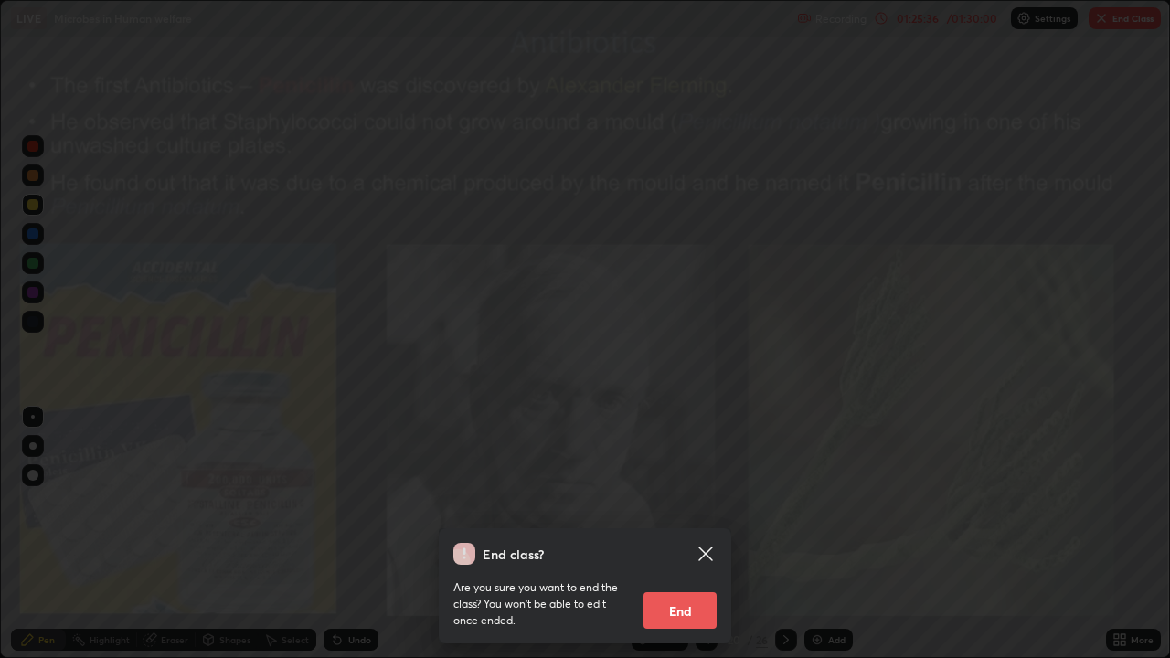
click at [689, 534] on button "End" at bounding box center [680, 611] width 73 height 37
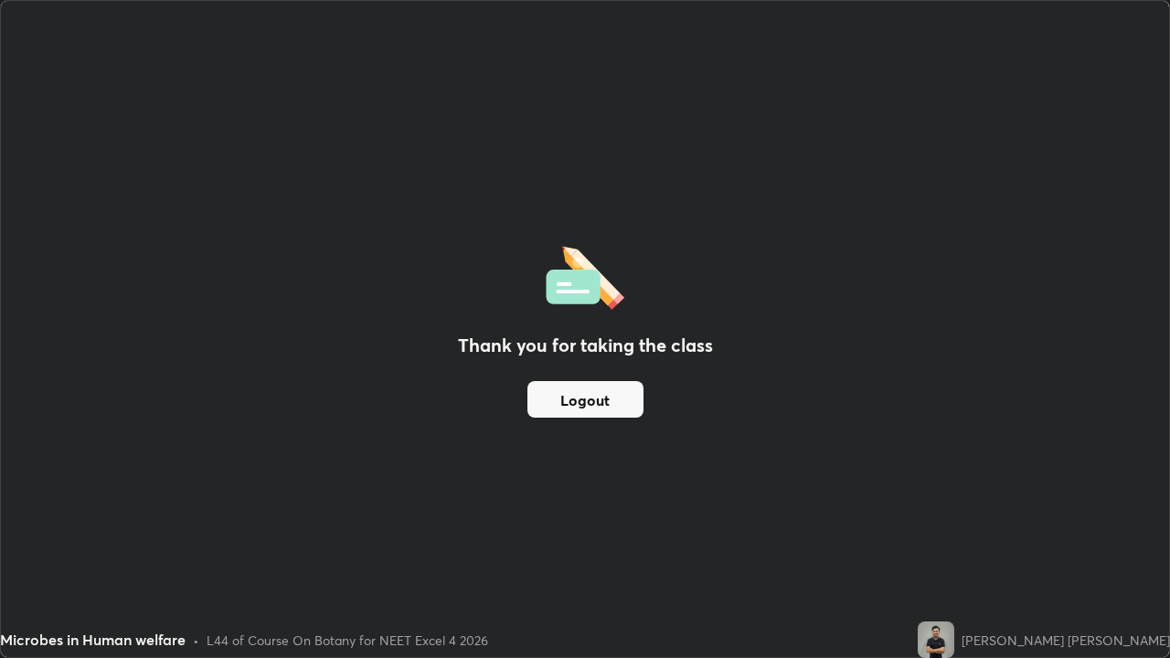
click at [593, 407] on button "Logout" at bounding box center [586, 399] width 116 height 37
